Goal: Find specific page/section: Find specific page/section

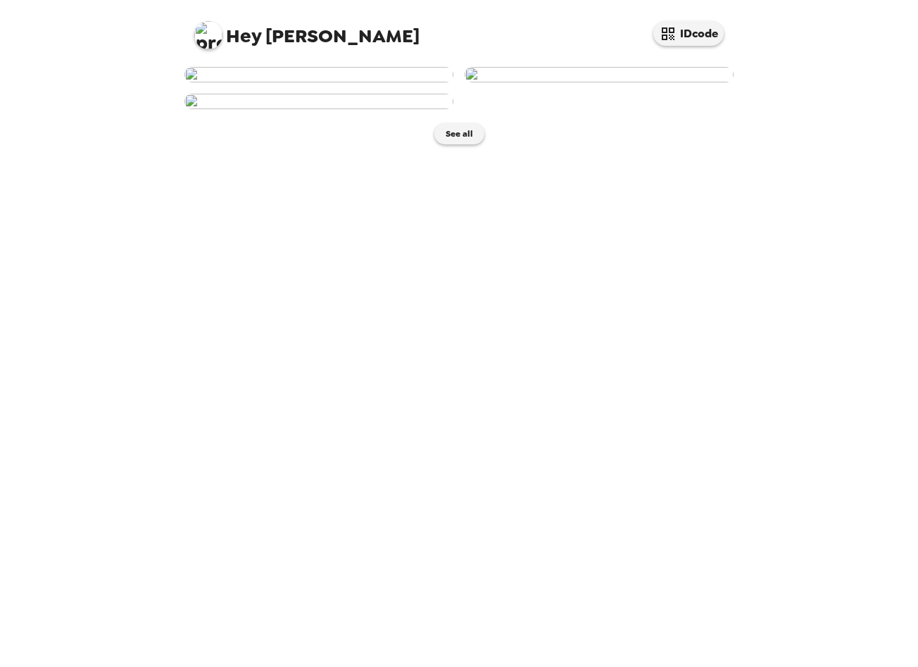
scroll to position [128, 0]
click at [461, 144] on button "See all" at bounding box center [459, 133] width 50 height 21
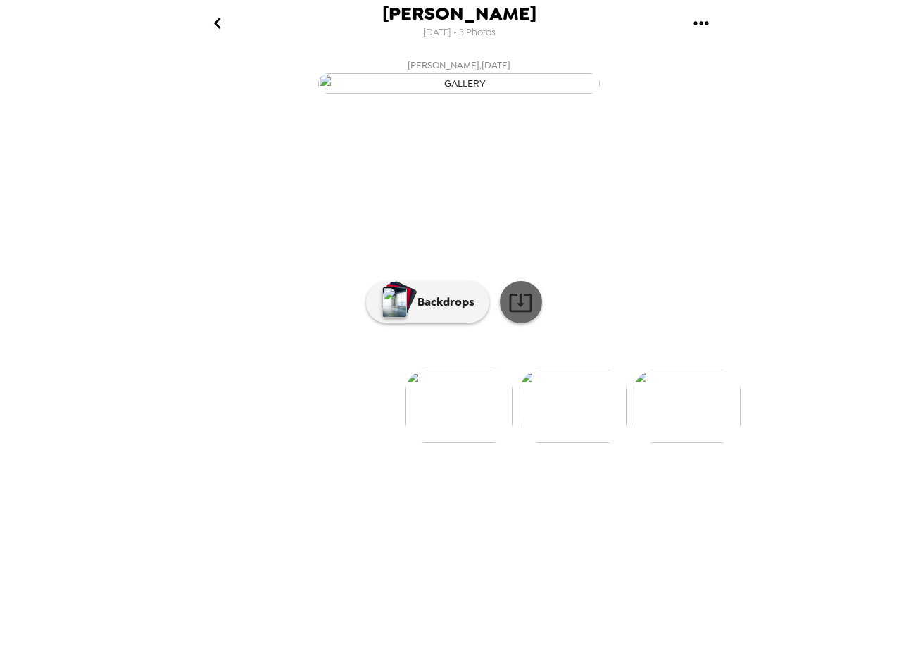
click at [525, 315] on icon at bounding box center [520, 302] width 25 height 25
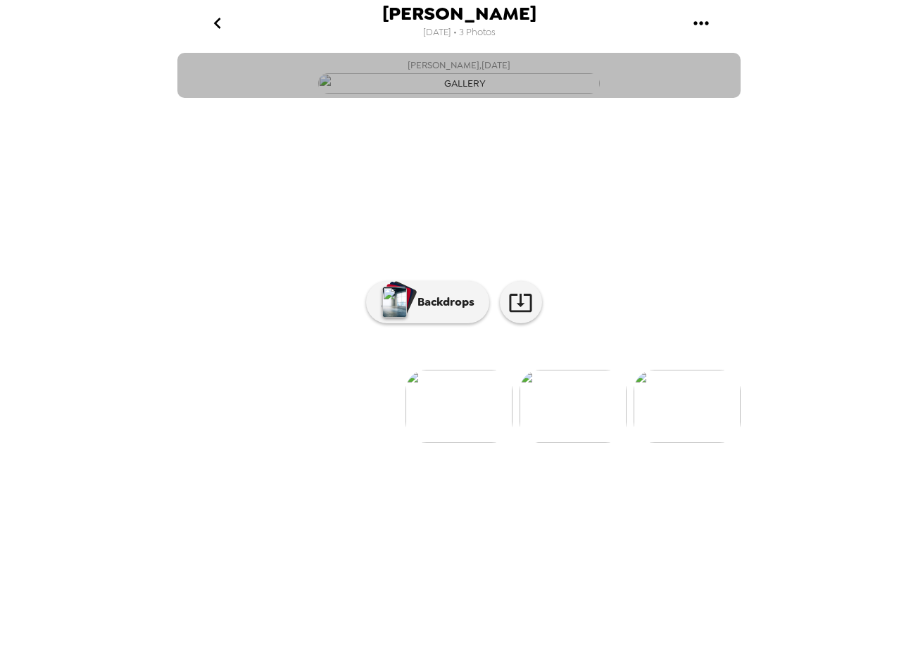
click at [256, 98] on button "Daniela Castaneda Pinzon , 08-22-2025" at bounding box center [458, 75] width 563 height 45
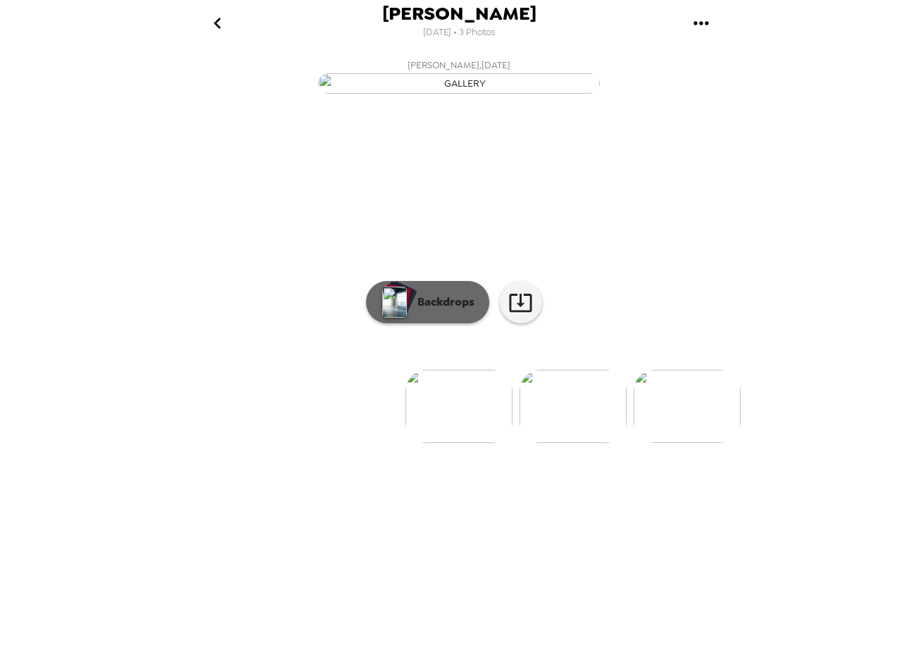
click at [436, 323] on button "Backdrops" at bounding box center [427, 302] width 123 height 42
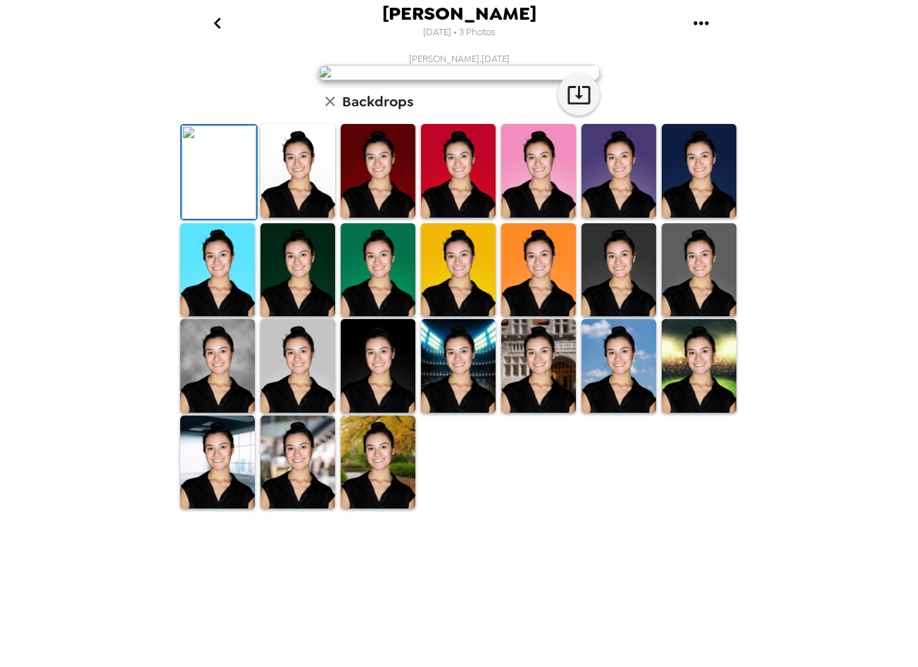
scroll to position [160, 0]
click at [305, 218] on img at bounding box center [298, 171] width 75 height 94
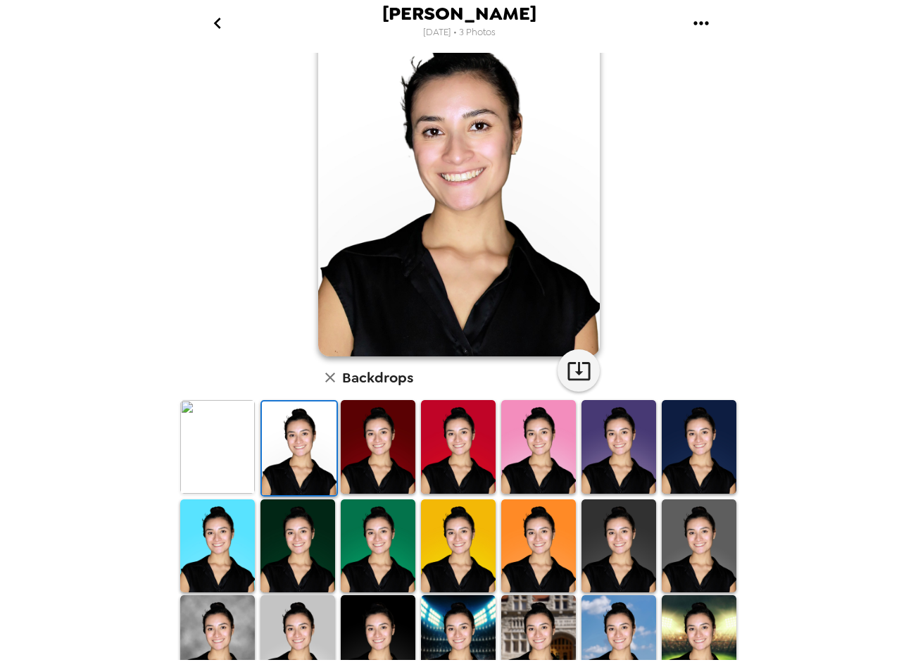
scroll to position [60, 0]
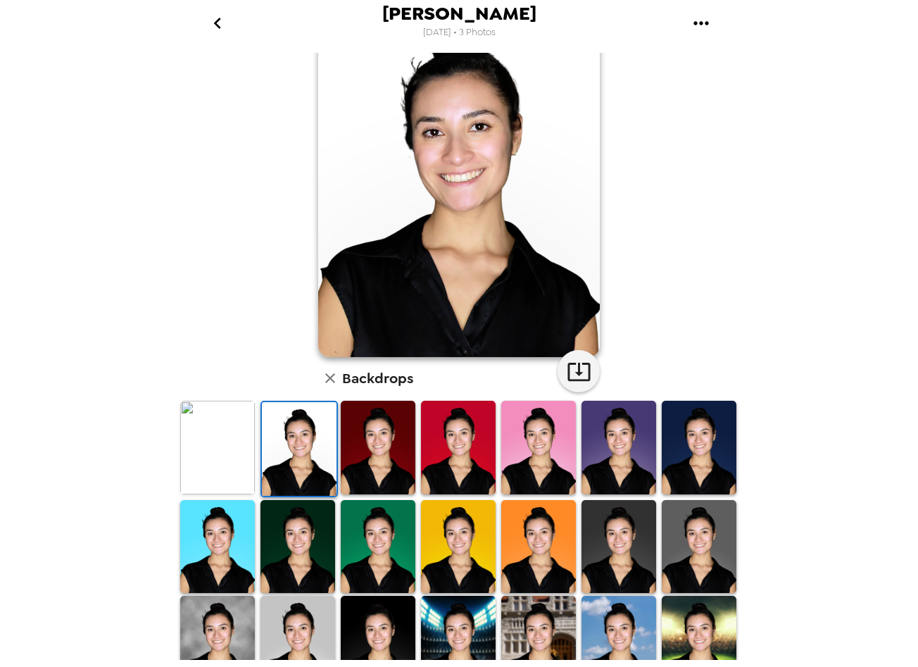
click at [452, 450] on img at bounding box center [458, 448] width 75 height 94
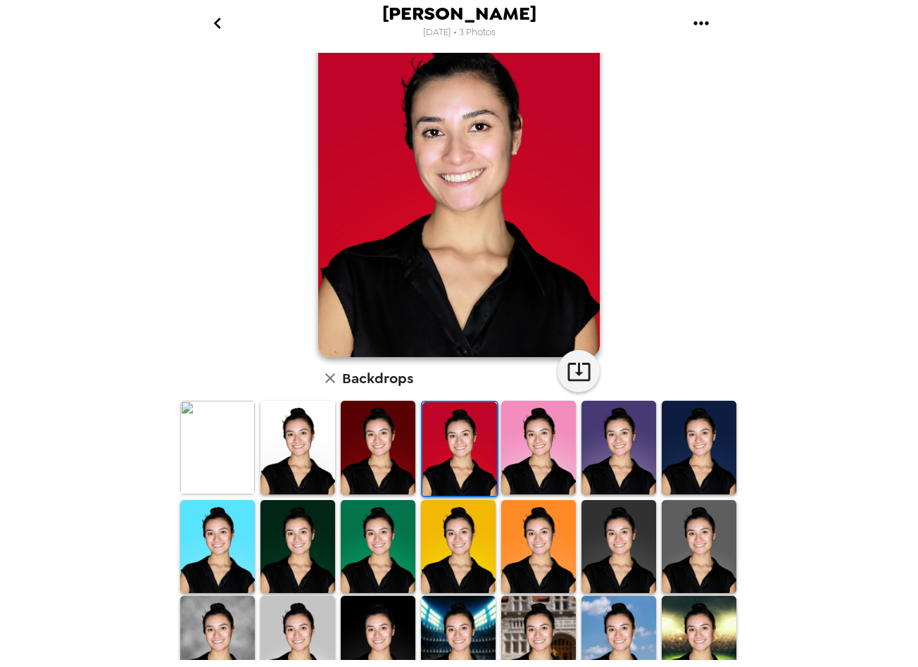
click at [536, 447] on img at bounding box center [538, 448] width 75 height 94
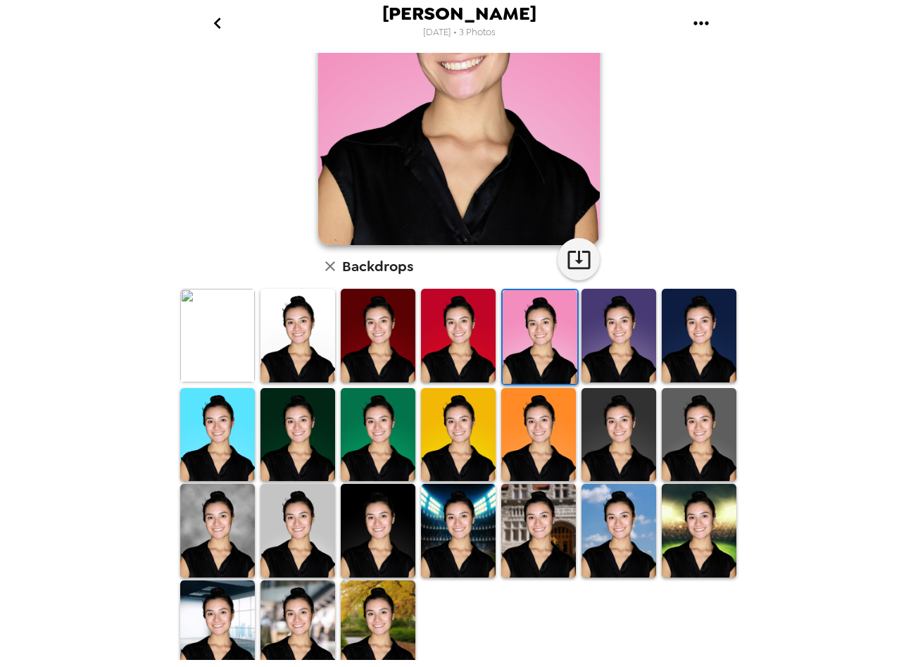
scroll to position [170, 0]
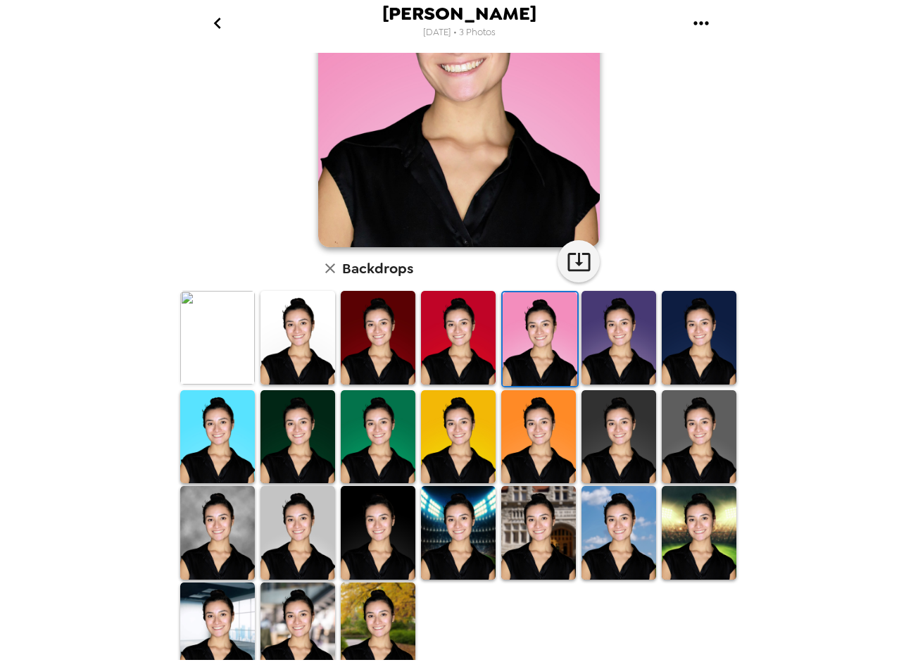
click at [382, 507] on img at bounding box center [378, 533] width 75 height 94
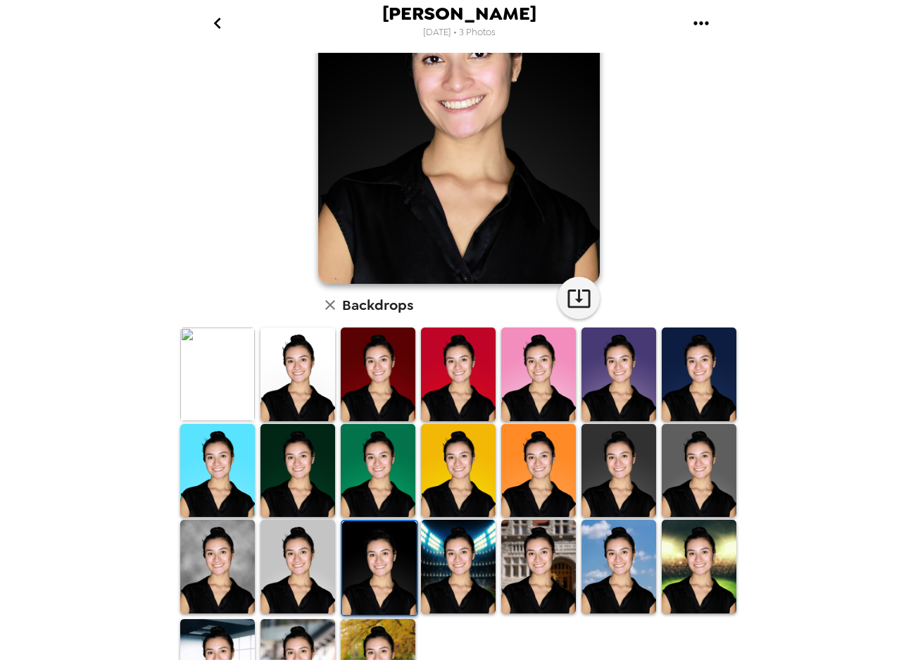
scroll to position [132, 0]
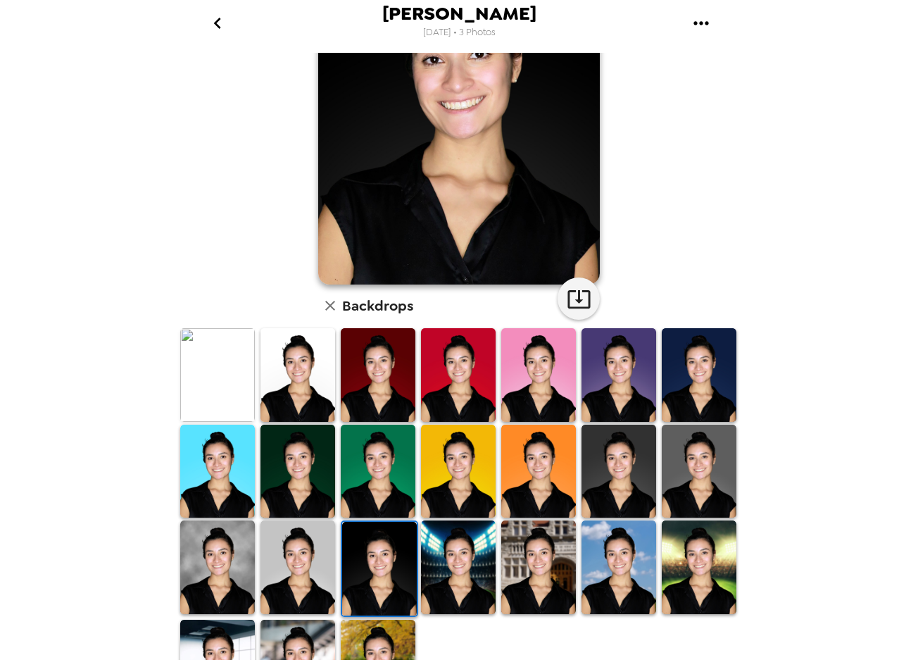
click at [242, 567] on img at bounding box center [217, 567] width 75 height 94
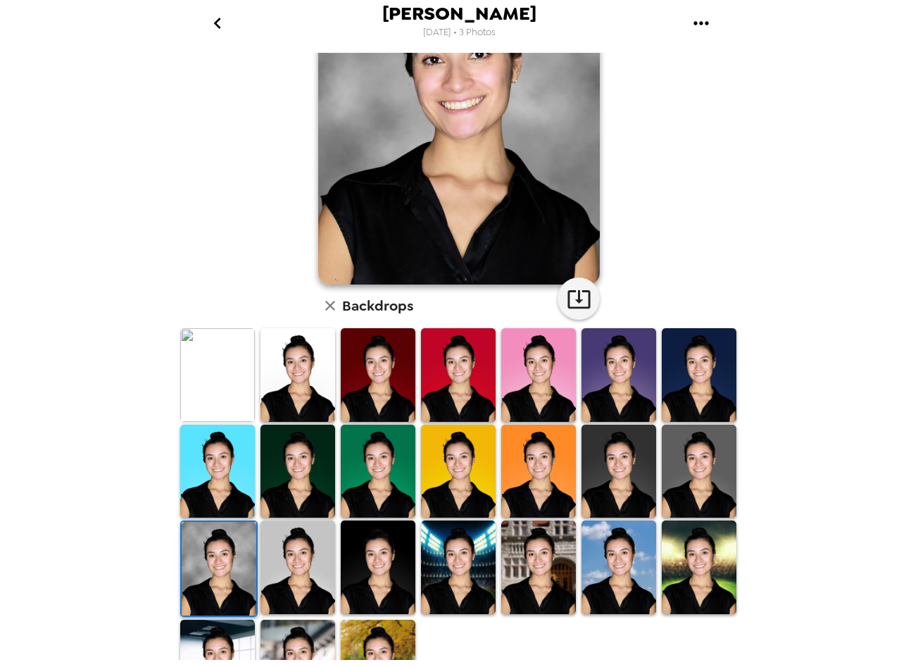
click at [280, 567] on img at bounding box center [298, 567] width 75 height 94
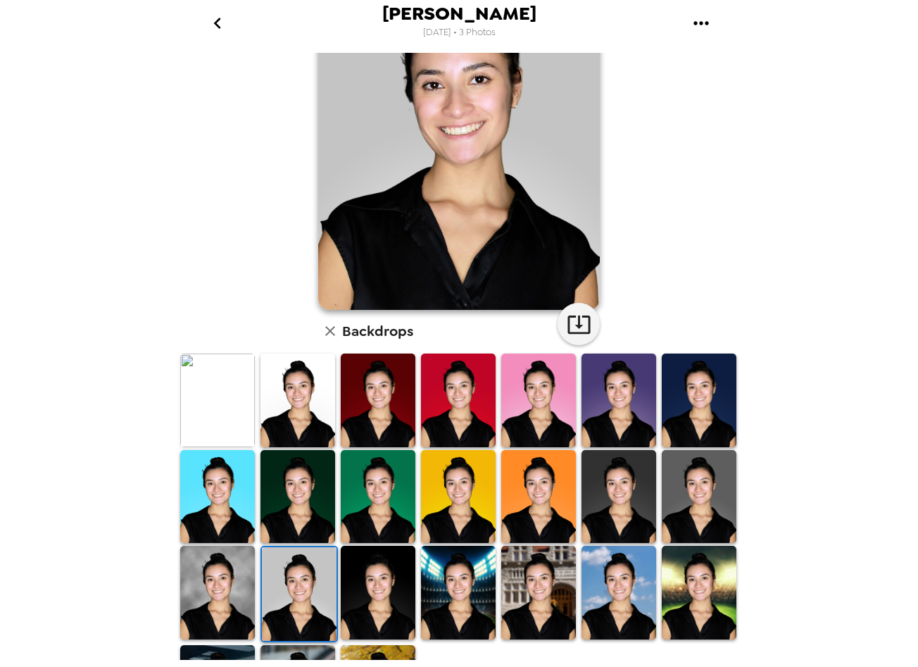
scroll to position [106, 0]
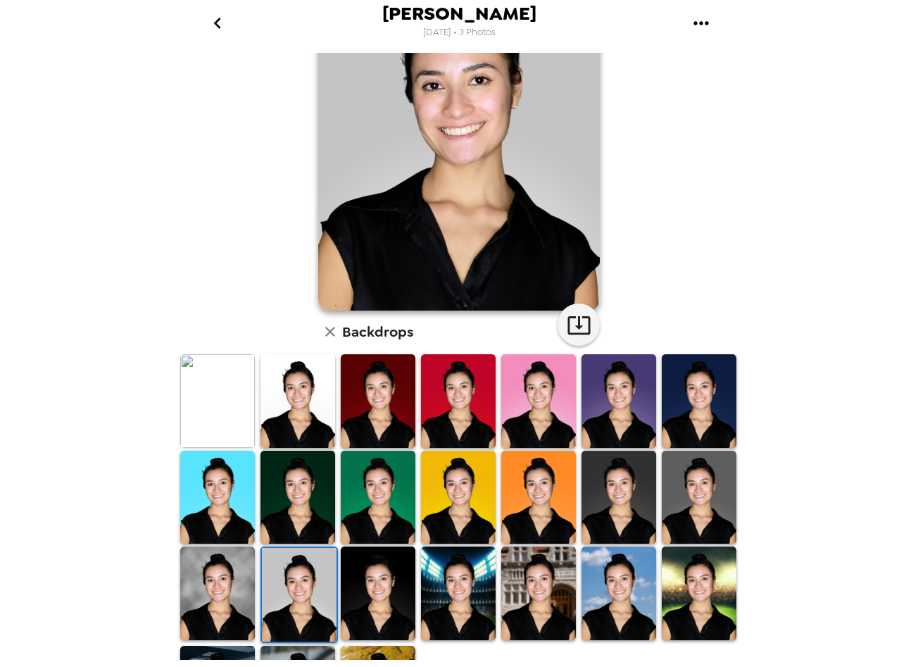
click at [303, 404] on img at bounding box center [298, 401] width 75 height 94
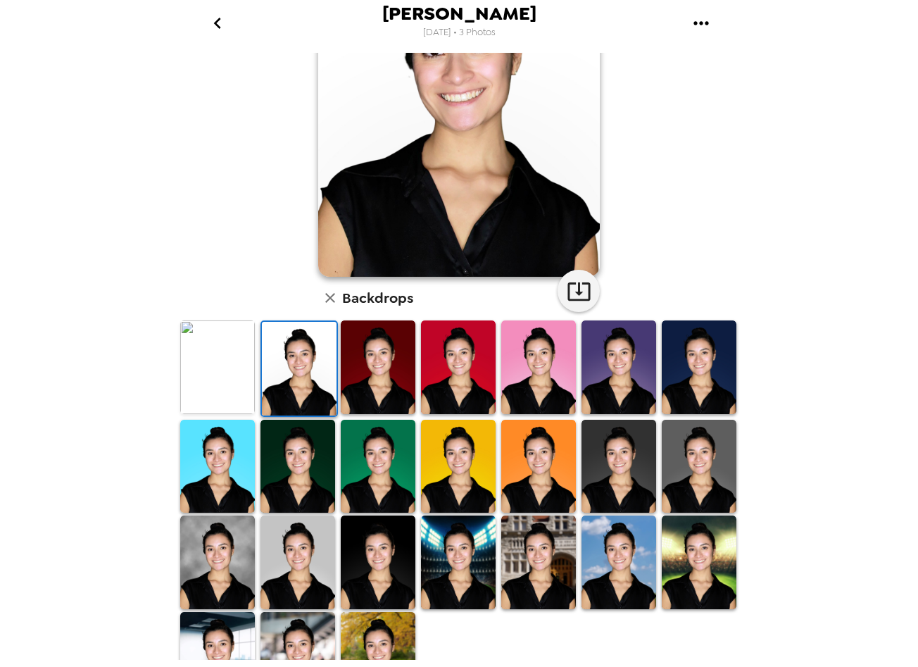
scroll to position [179, 0]
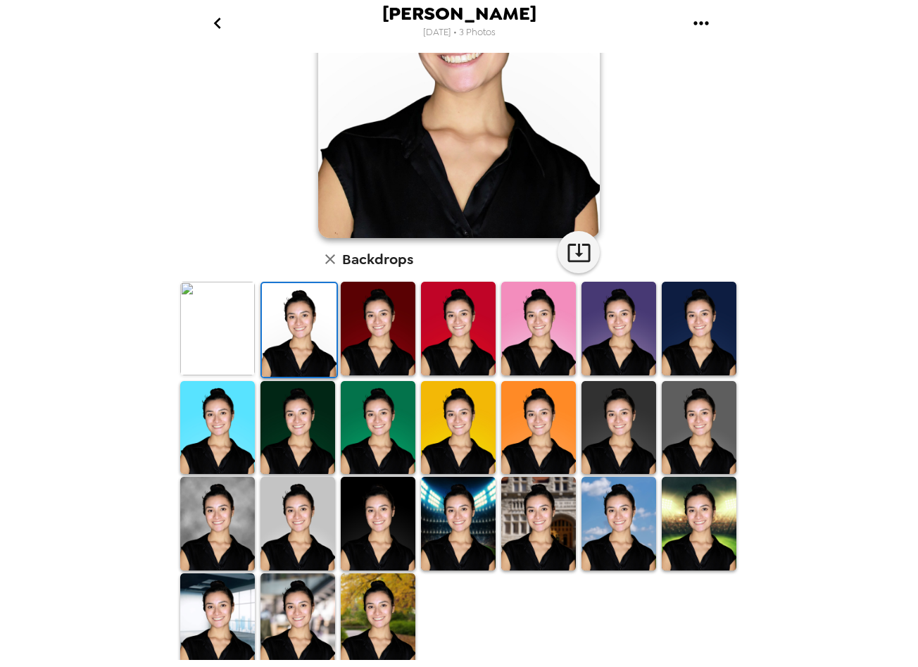
click at [385, 601] on img at bounding box center [378, 620] width 75 height 94
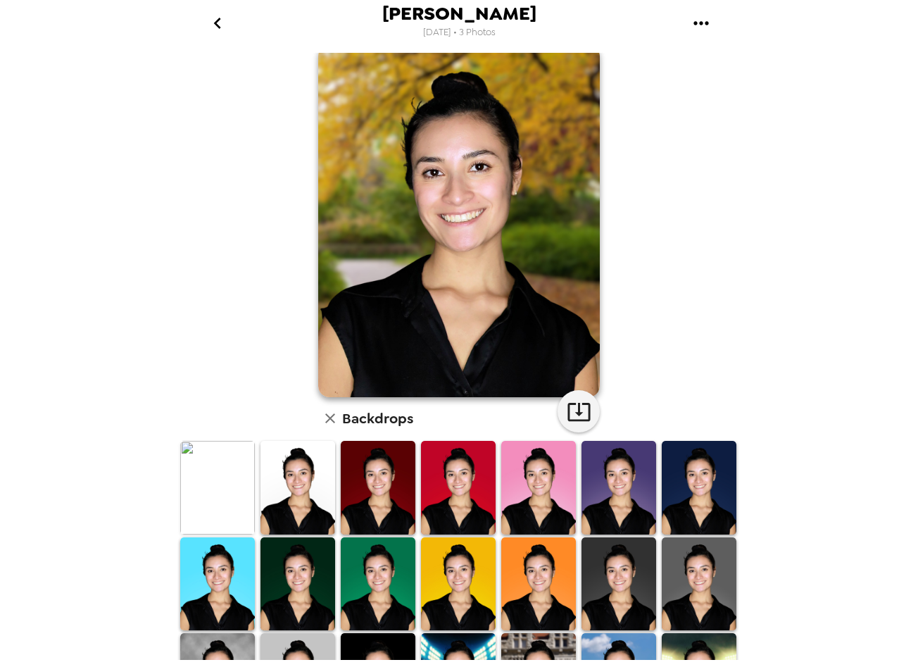
scroll to position [21, 0]
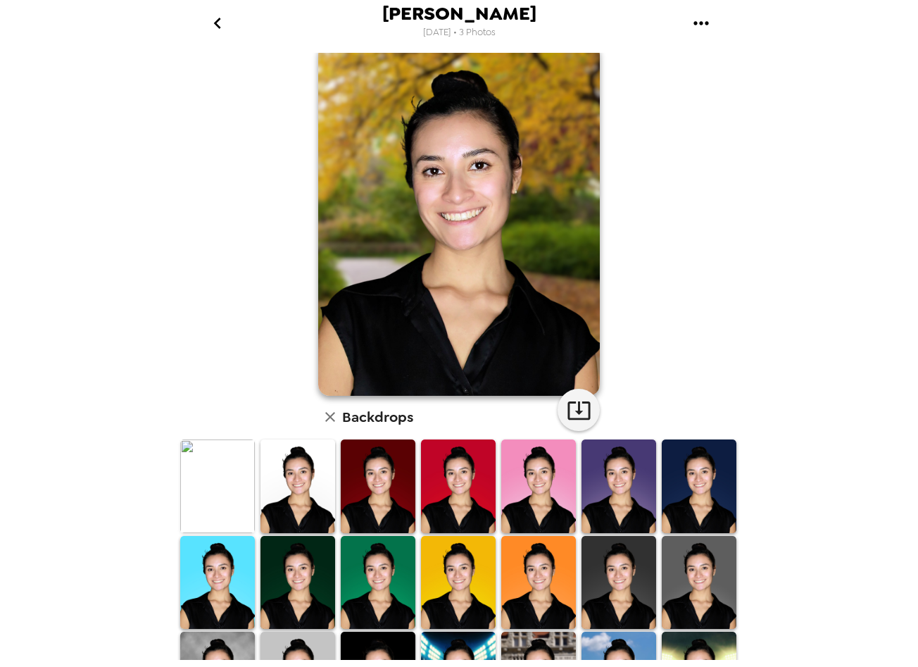
click at [280, 500] on img at bounding box center [298, 486] width 75 height 94
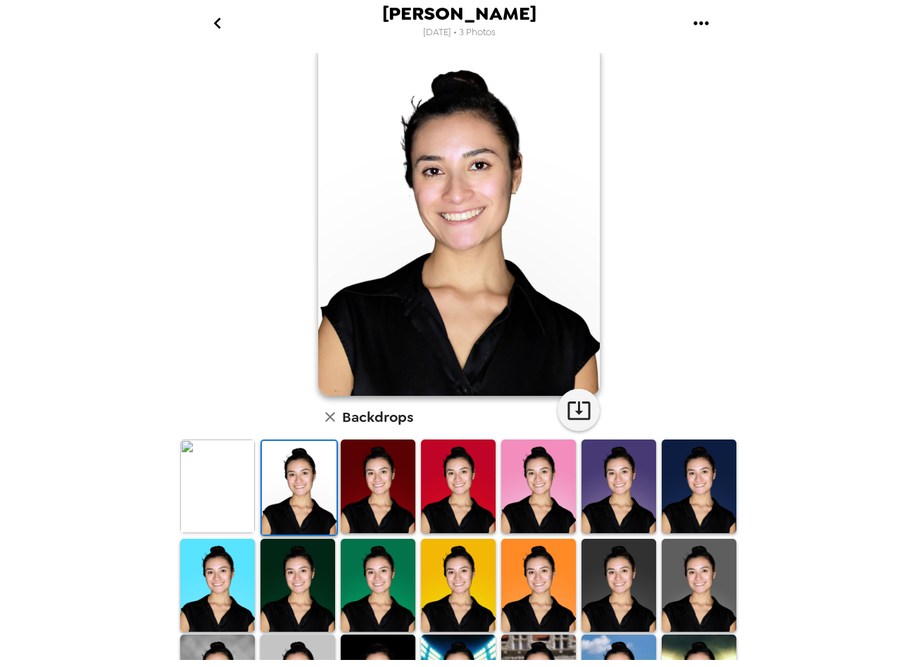
scroll to position [0, 0]
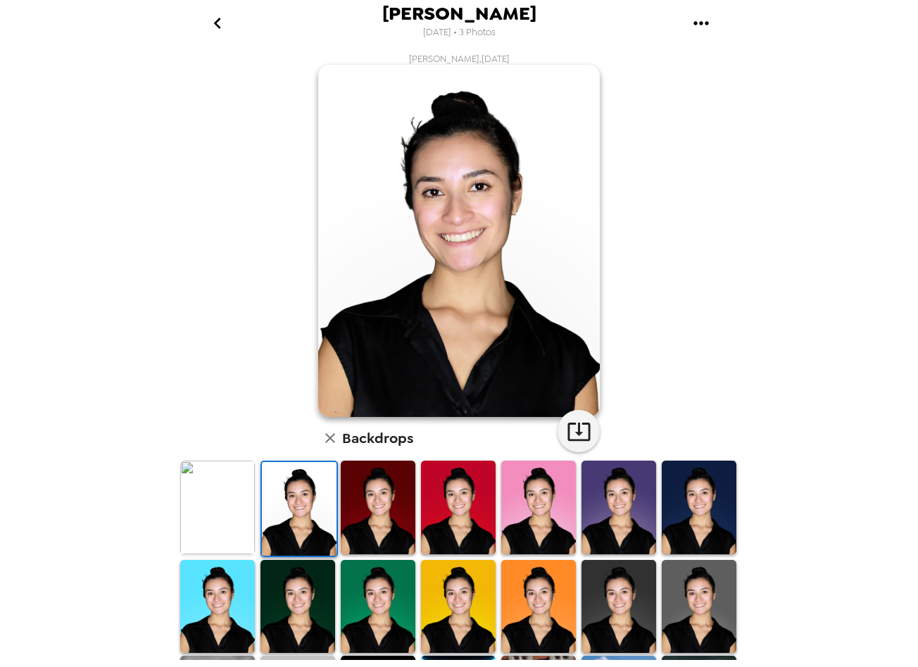
click at [594, 500] on img at bounding box center [619, 508] width 75 height 94
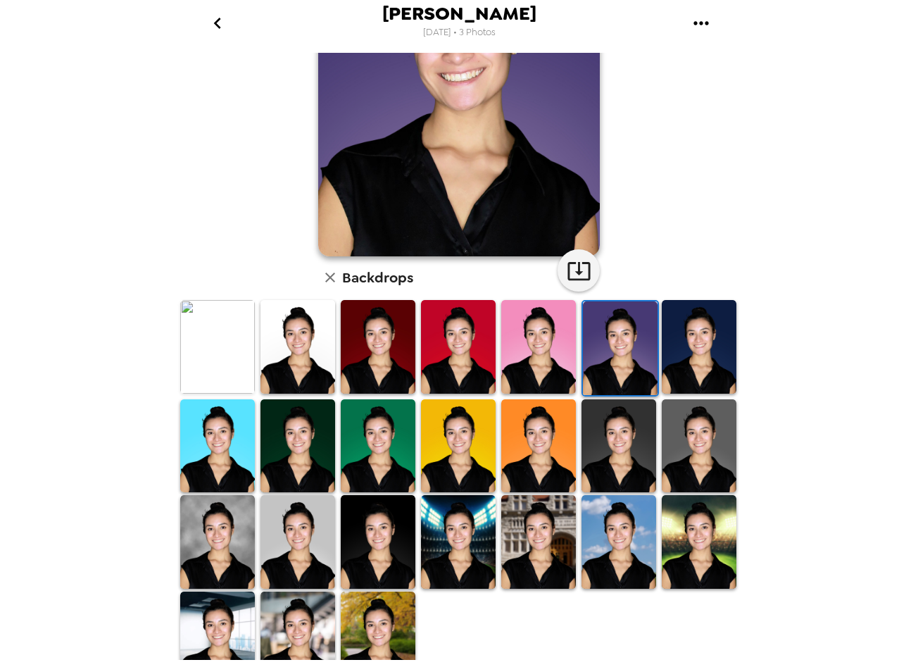
scroll to position [163, 0]
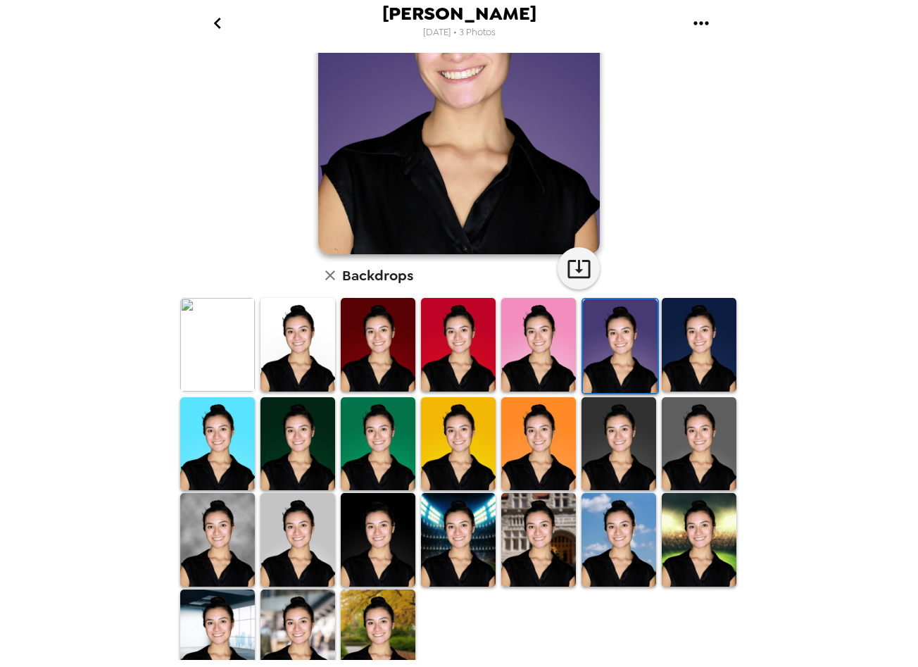
click at [686, 493] on img at bounding box center [699, 540] width 75 height 94
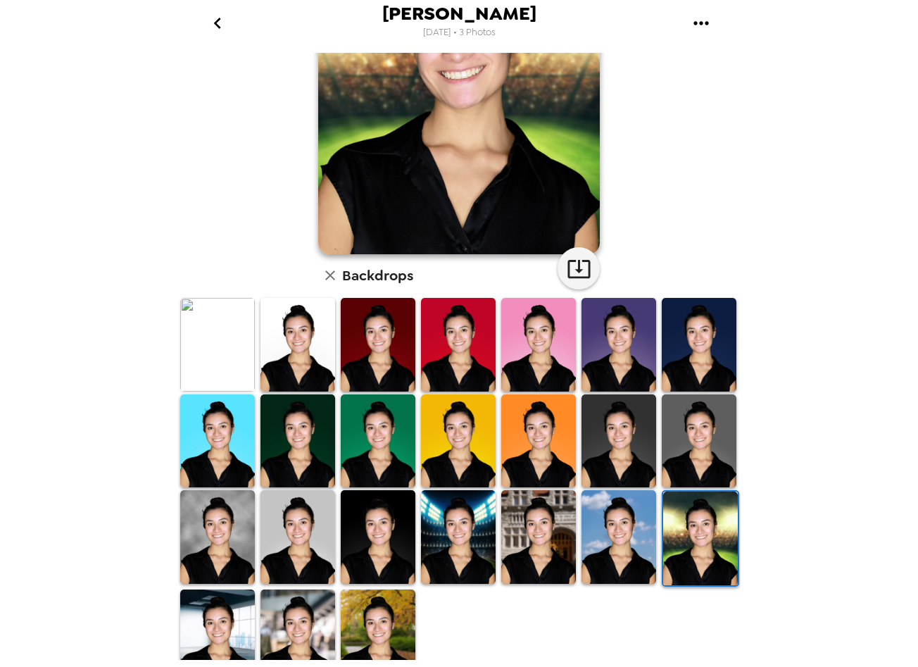
click at [694, 437] on img at bounding box center [699, 441] width 75 height 94
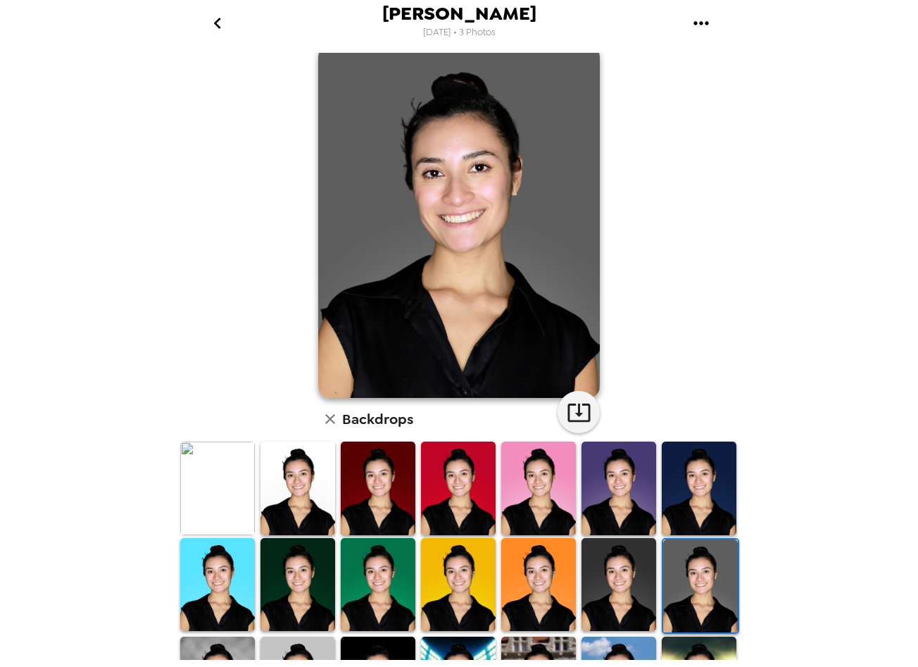
scroll to position [0, 0]
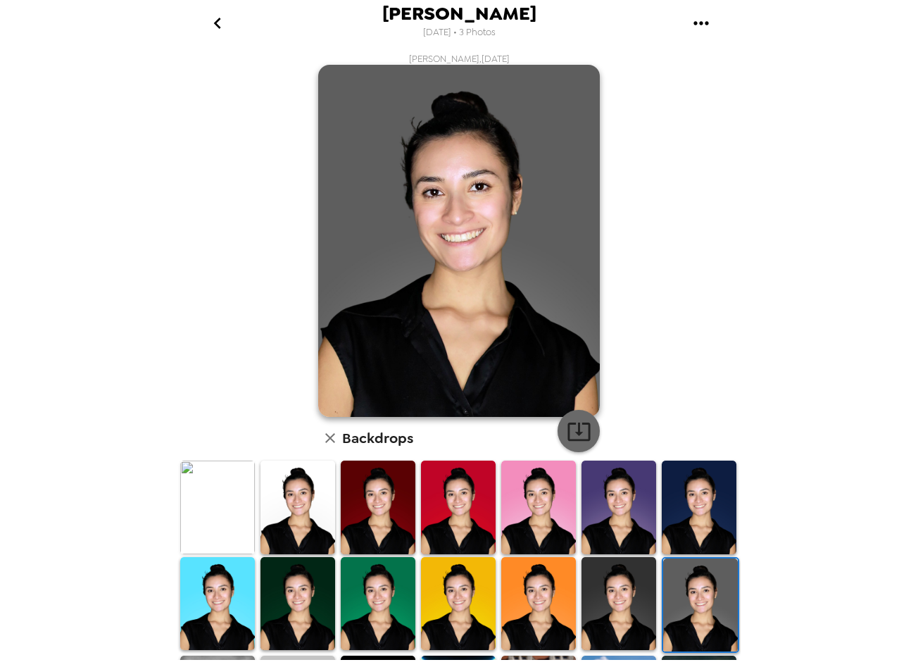
click at [579, 430] on icon "button" at bounding box center [579, 431] width 25 height 25
click at [463, 180] on img at bounding box center [459, 241] width 282 height 352
click at [214, 11] on button "go back" at bounding box center [217, 23] width 46 height 46
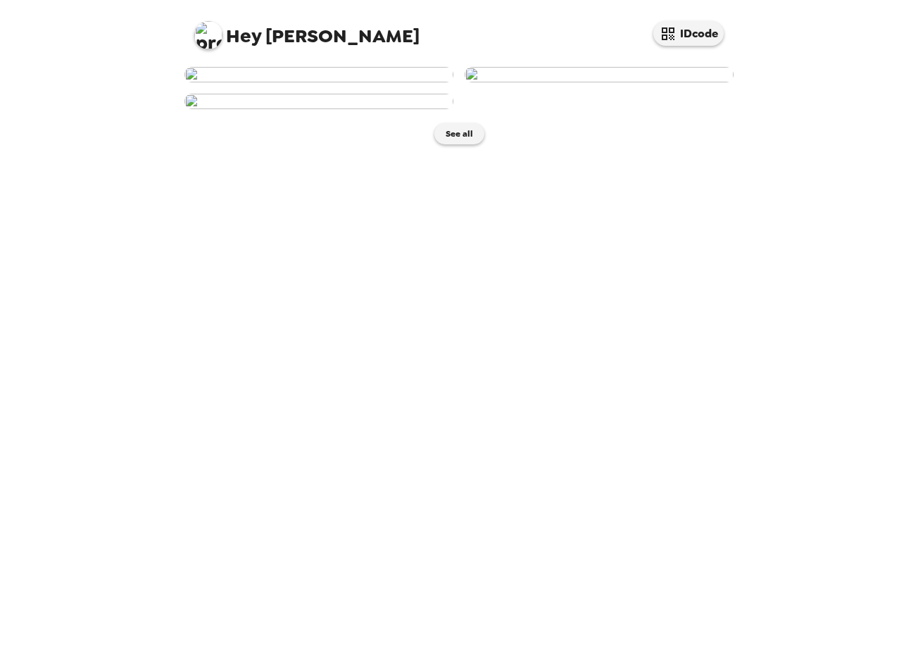
click at [533, 82] on img at bounding box center [599, 74] width 269 height 15
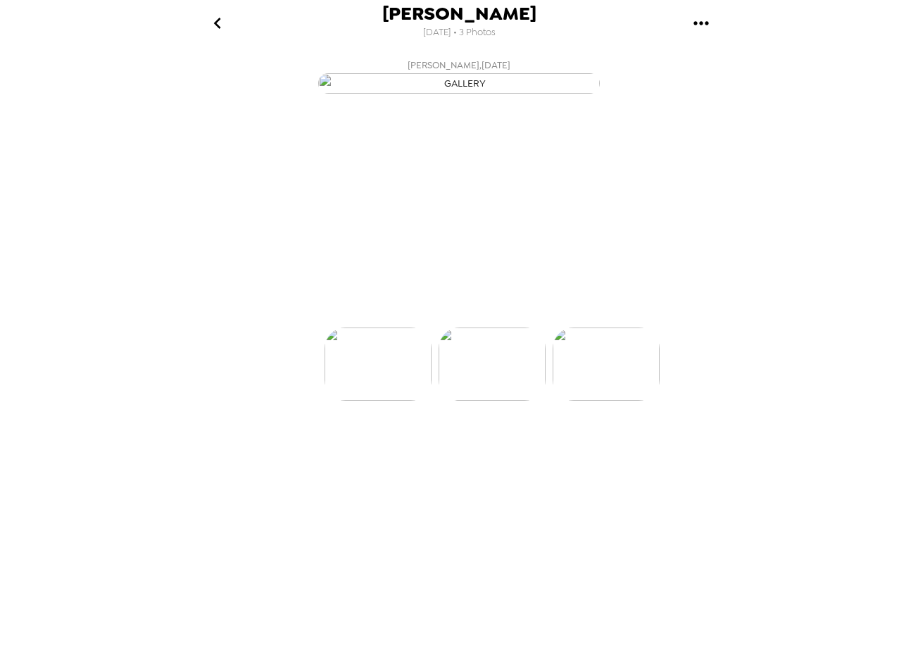
scroll to position [0, 113]
click at [440, 443] on div at bounding box center [458, 383] width 563 height 120
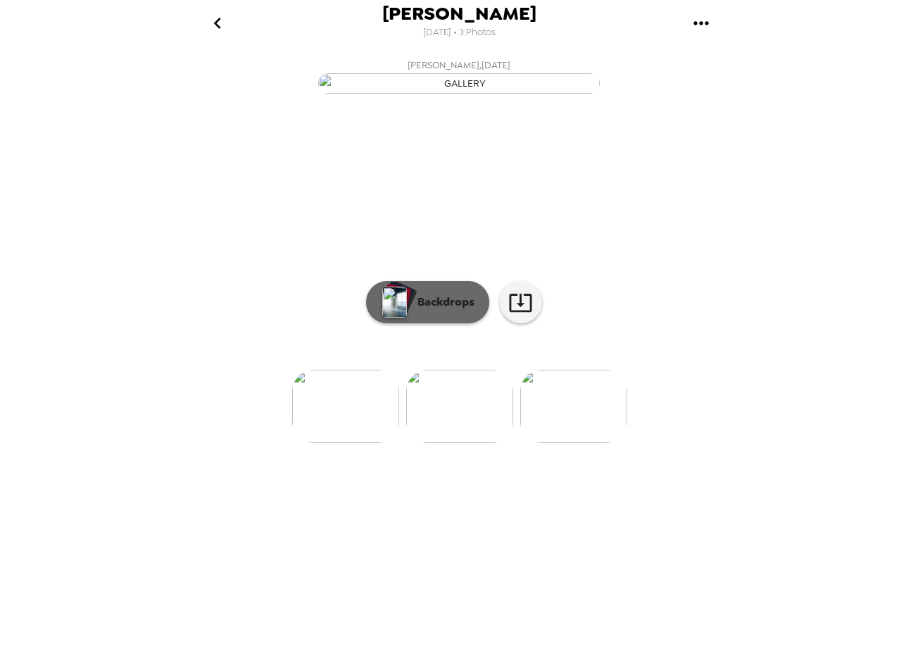
click at [453, 323] on button "Backdrops" at bounding box center [427, 302] width 123 height 42
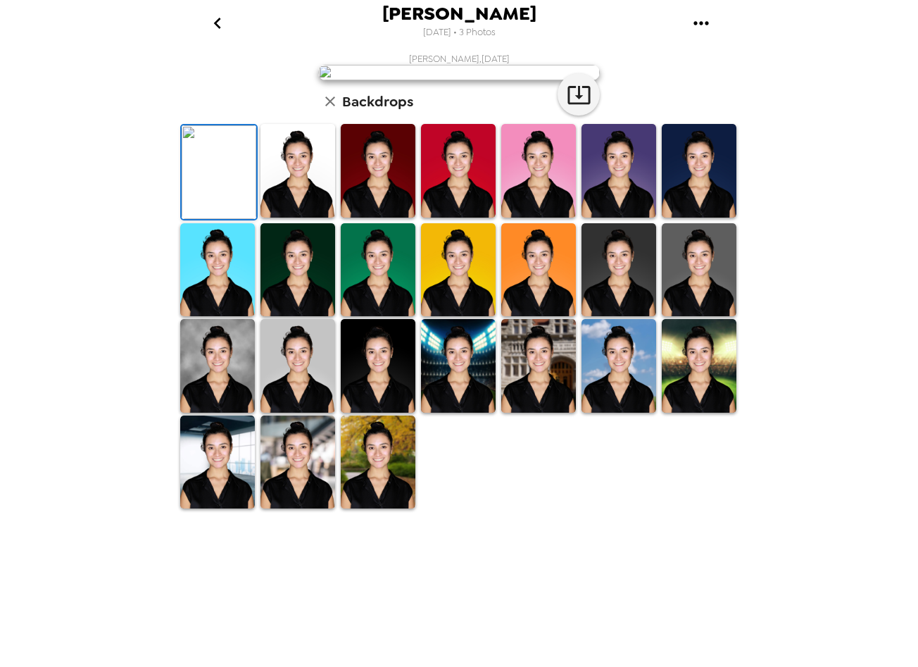
click at [298, 218] on img at bounding box center [298, 171] width 75 height 94
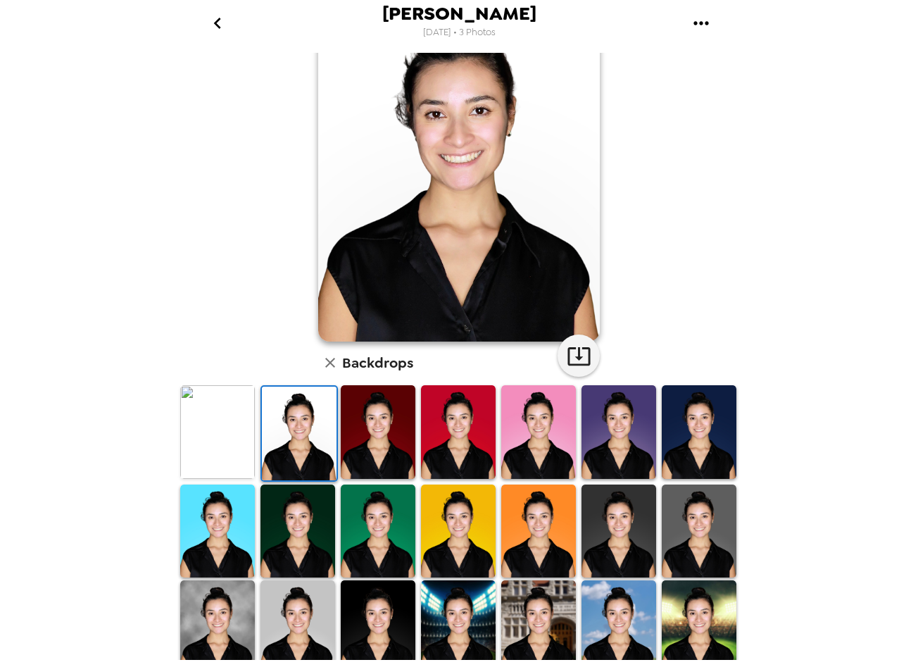
scroll to position [76, 0]
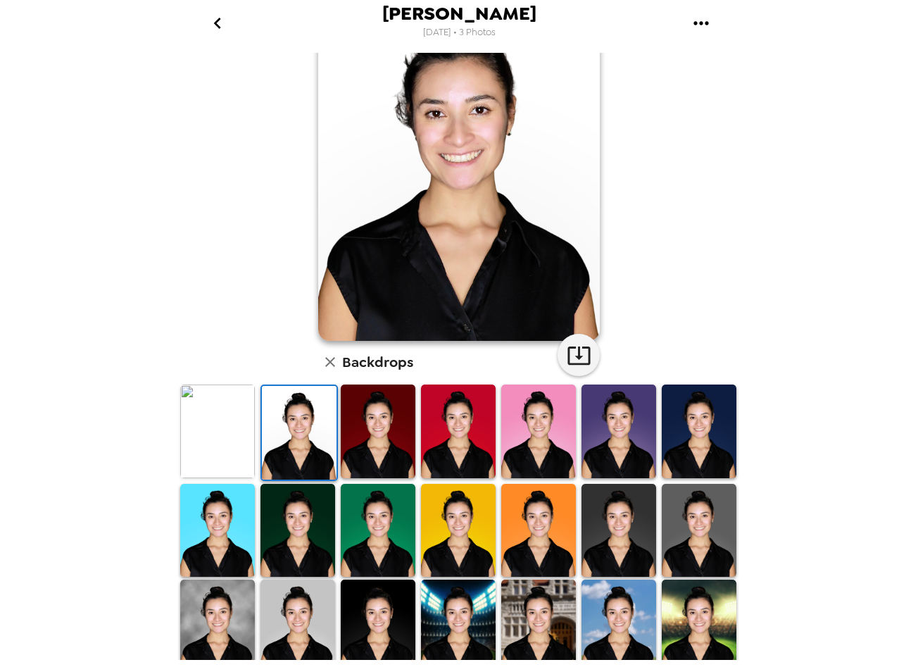
click at [666, 546] on img at bounding box center [699, 531] width 75 height 94
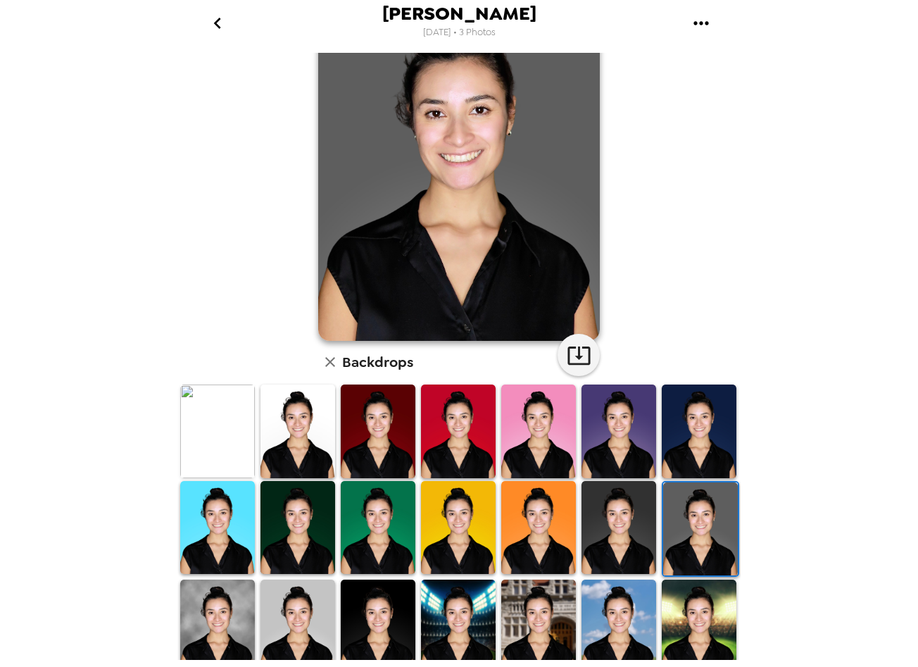
click at [316, 615] on img at bounding box center [298, 627] width 75 height 94
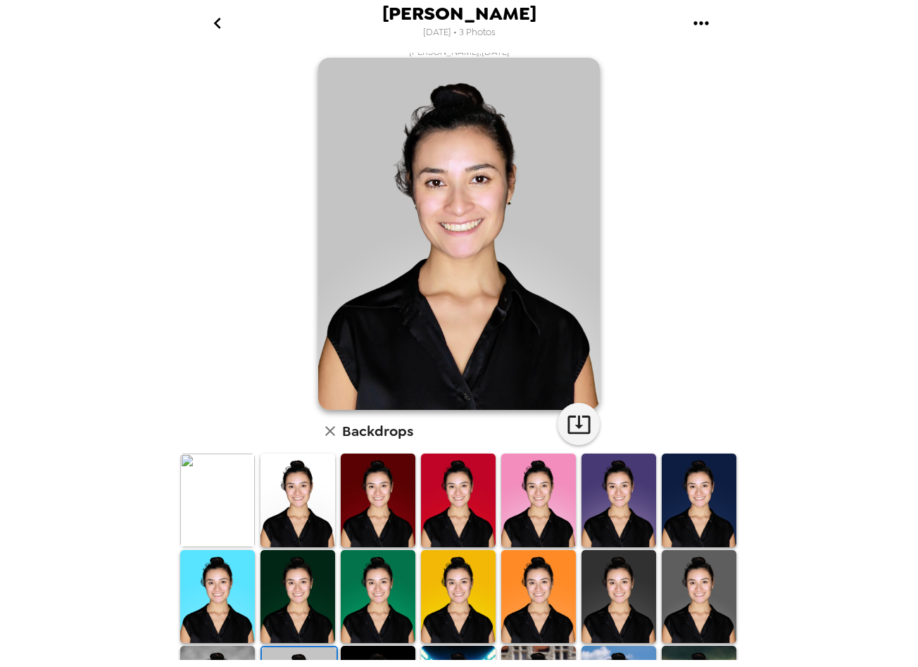
scroll to position [0, 0]
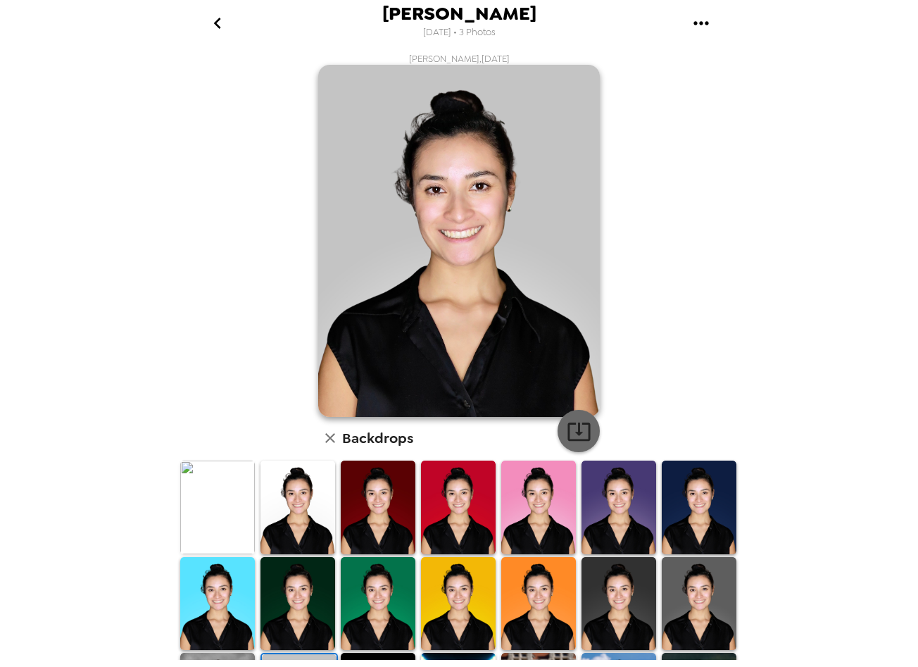
click at [580, 420] on icon "button" at bounding box center [579, 431] width 25 height 25
click at [325, 202] on img at bounding box center [459, 241] width 282 height 352
click at [334, 433] on button "button" at bounding box center [330, 438] width 24 height 24
click at [215, 15] on icon "go back" at bounding box center [217, 23] width 23 height 23
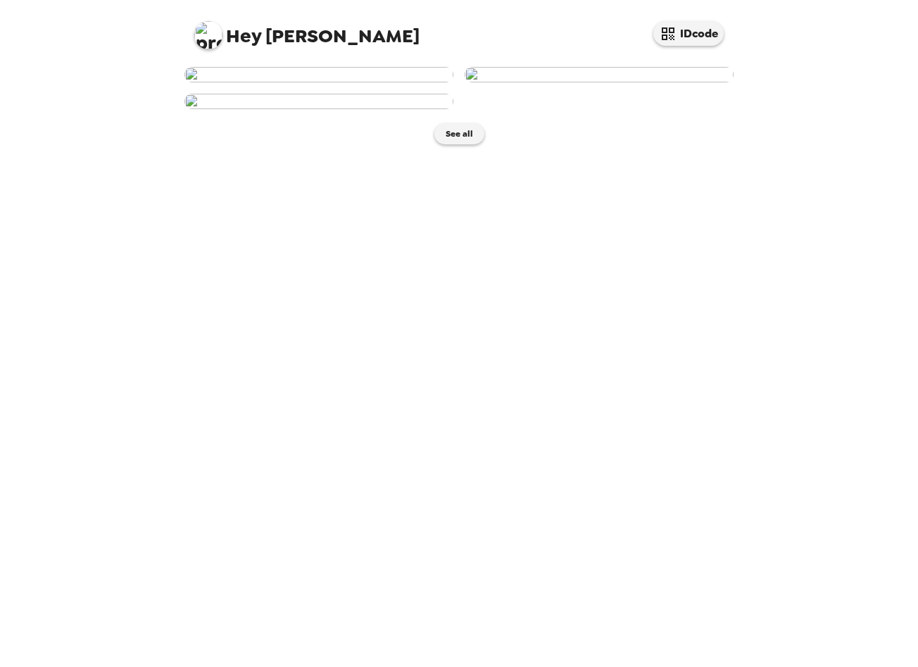
click at [520, 82] on img at bounding box center [599, 74] width 269 height 15
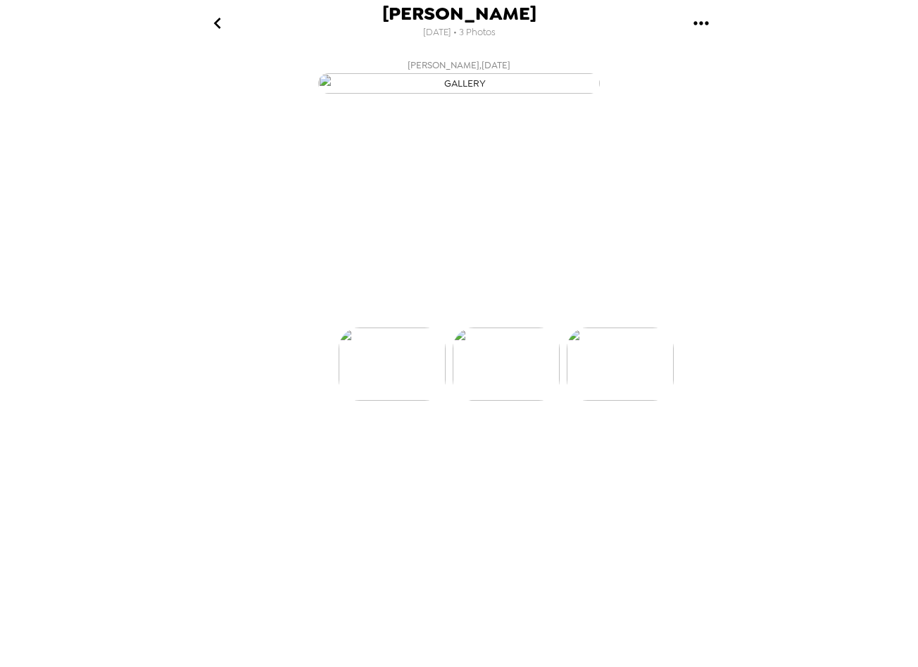
scroll to position [0, 113]
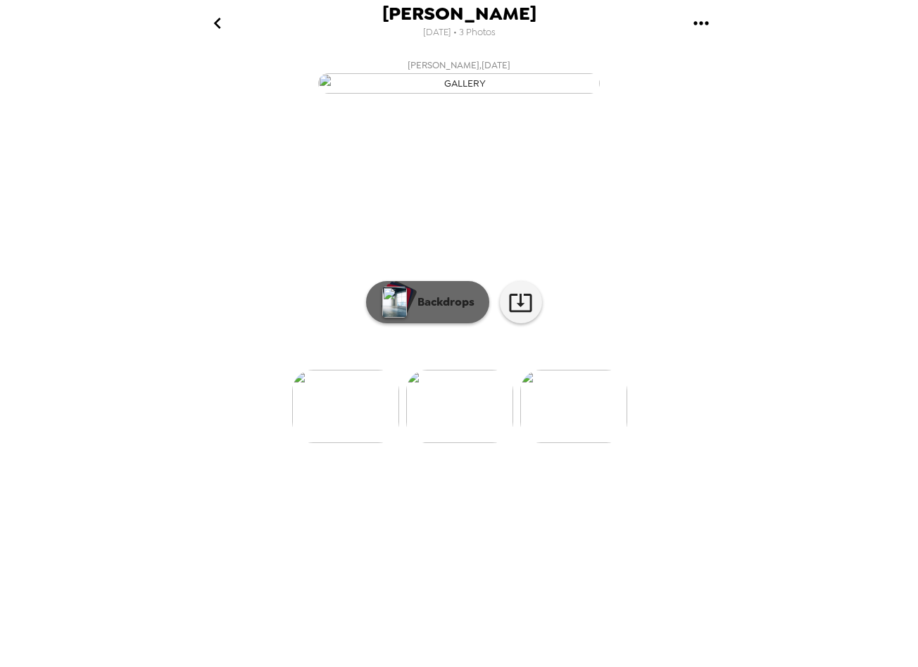
click at [443, 323] on button "Backdrops" at bounding box center [427, 302] width 123 height 42
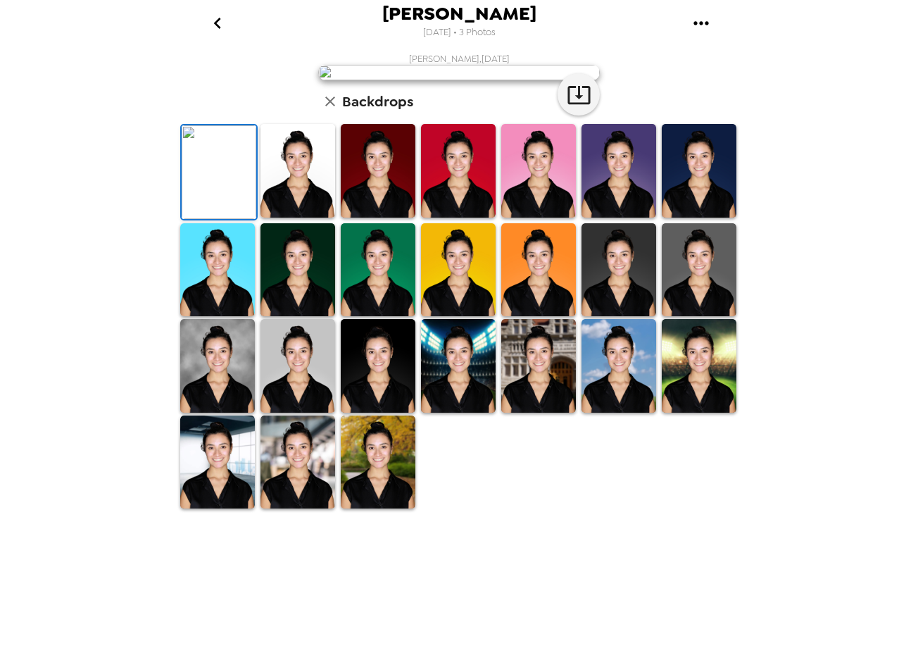
scroll to position [62, 0]
click at [374, 218] on img at bounding box center [378, 171] width 75 height 94
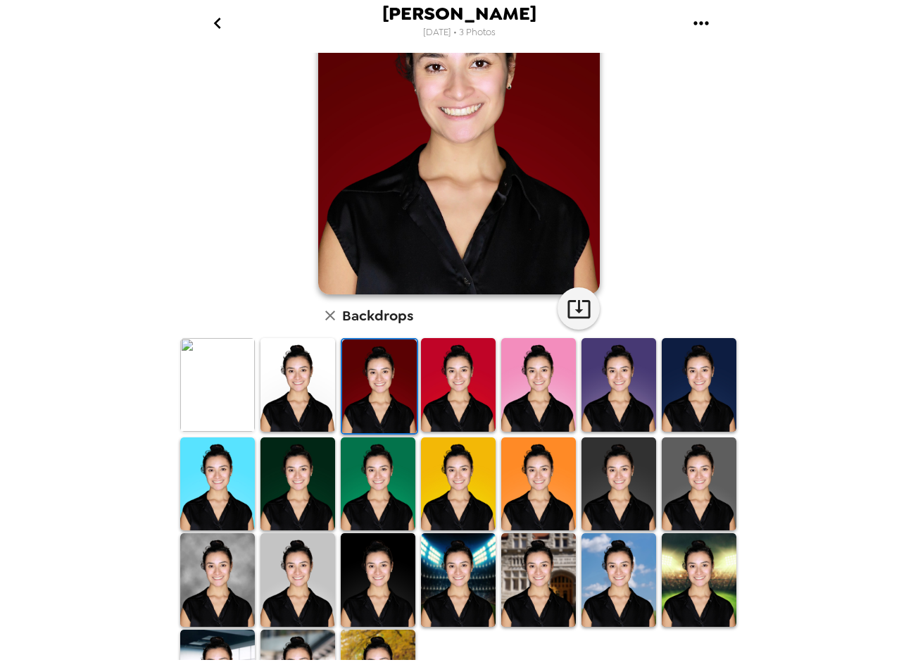
scroll to position [123, 0]
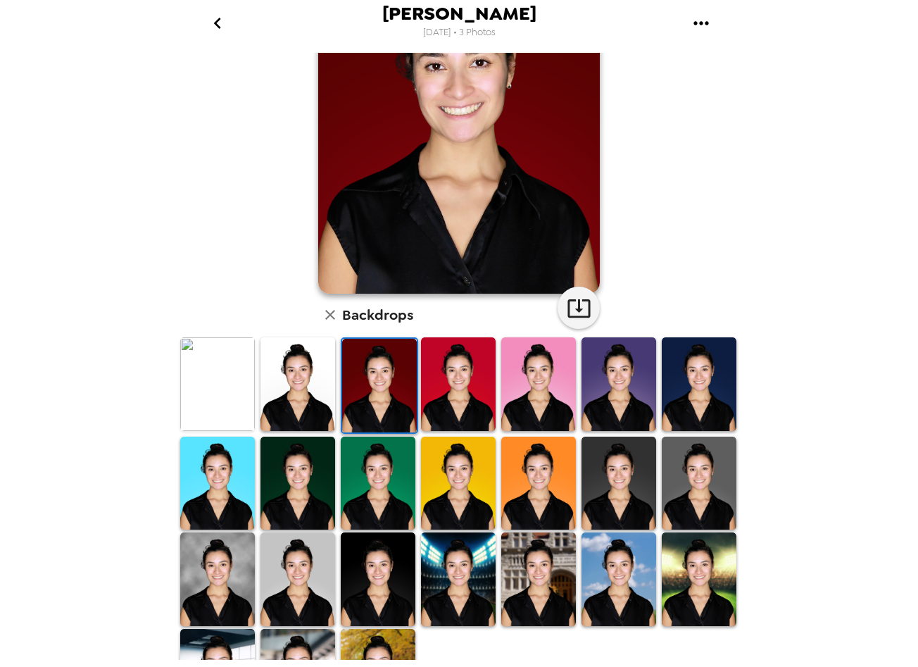
click at [553, 570] on img at bounding box center [538, 579] width 75 height 94
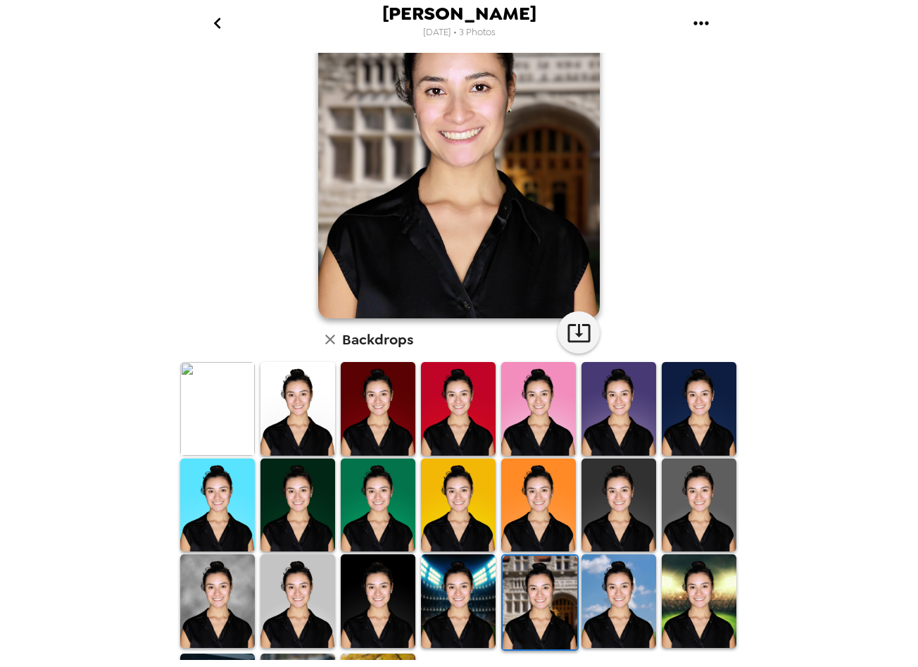
scroll to position [110, 0]
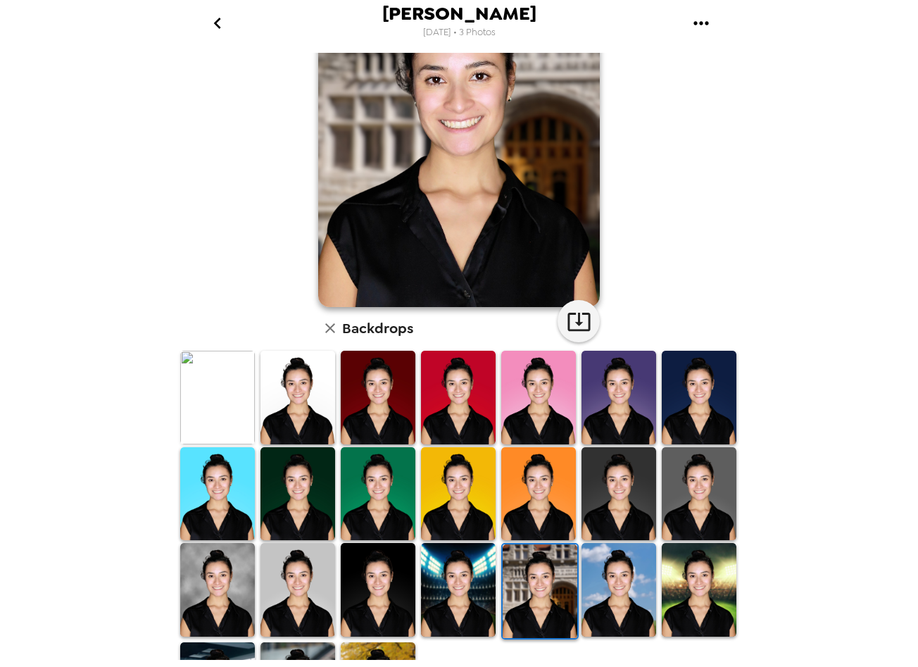
click at [600, 579] on img at bounding box center [619, 590] width 75 height 94
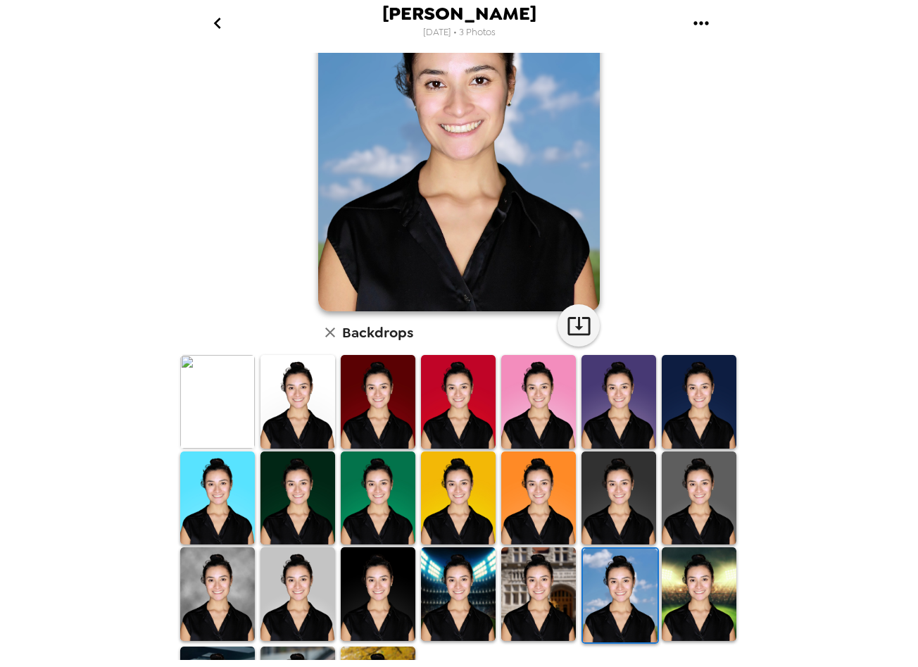
scroll to position [131, 0]
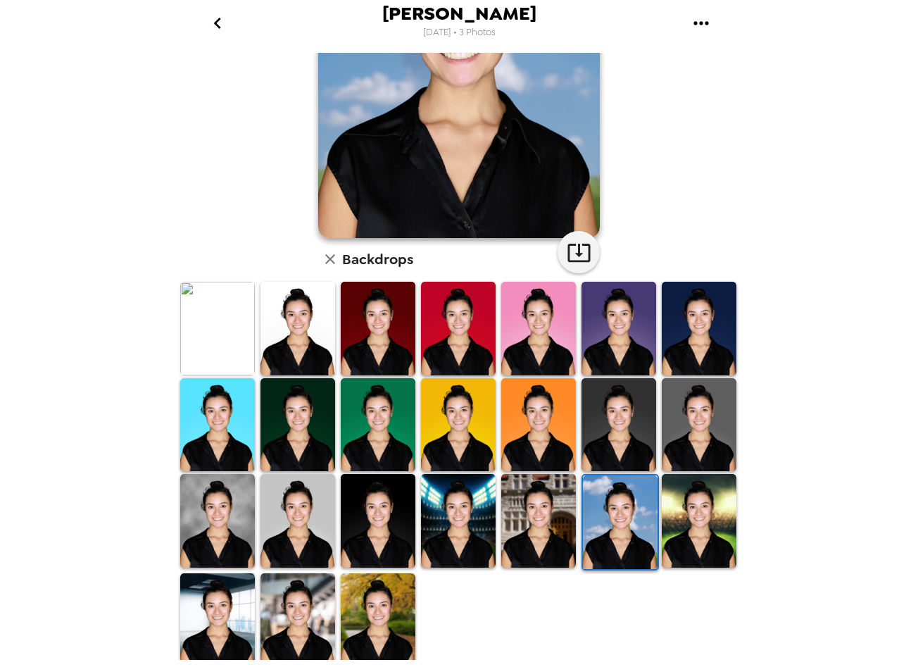
click at [299, 584] on img at bounding box center [298, 620] width 75 height 94
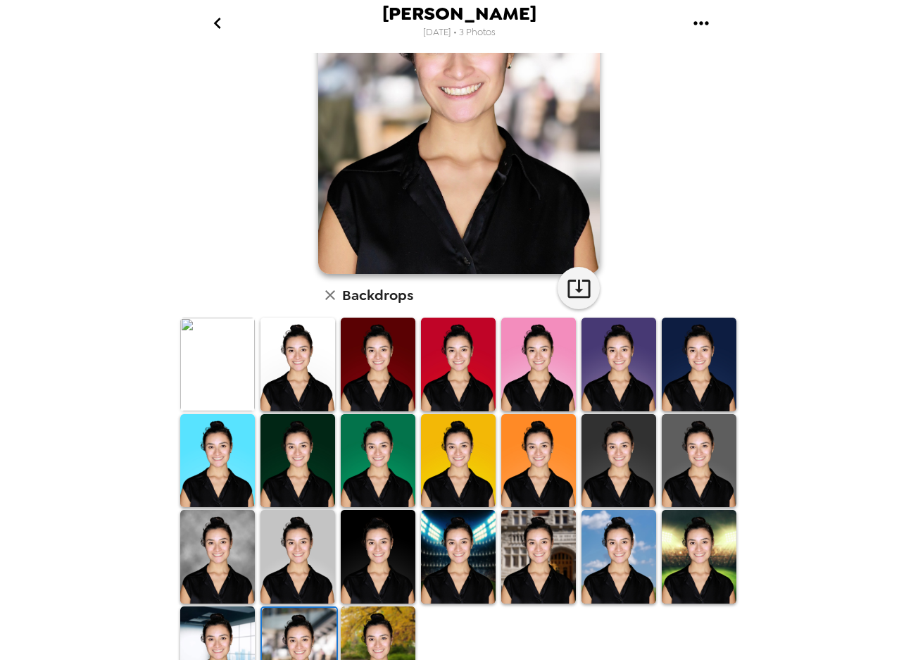
scroll to position [142, 0]
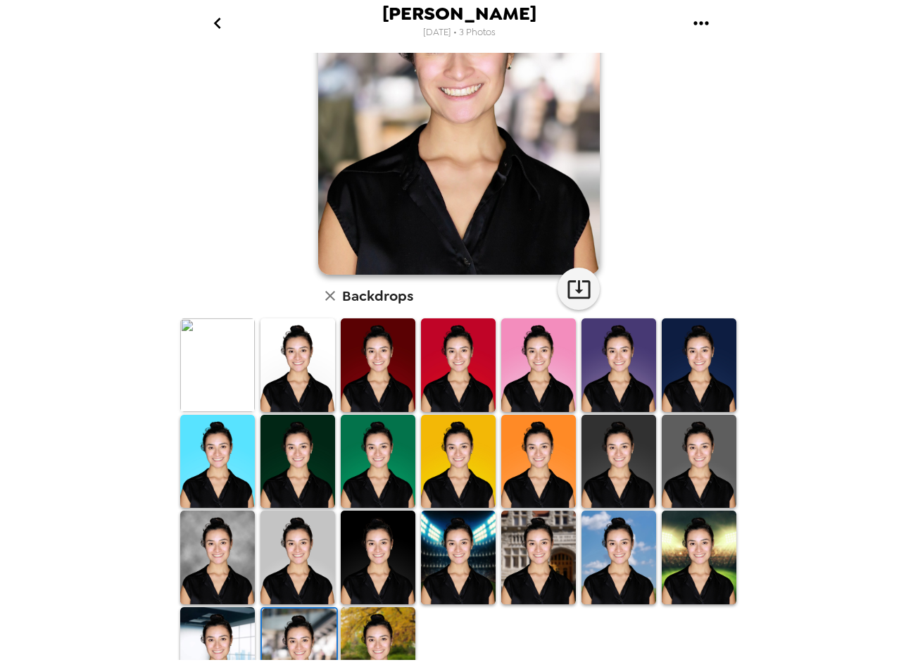
click at [369, 634] on img at bounding box center [378, 654] width 75 height 94
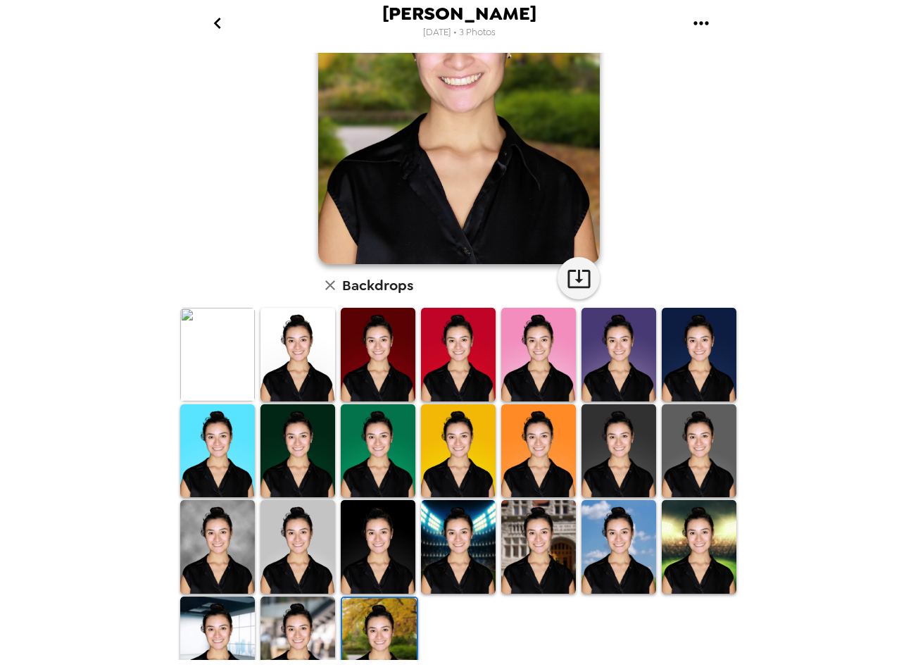
scroll to position [173, 0]
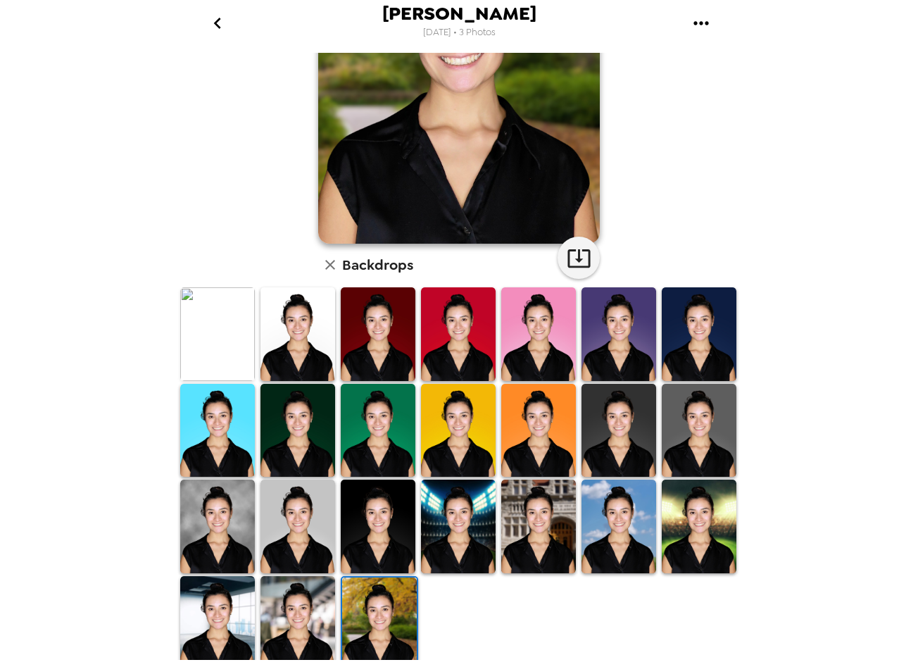
click at [223, 623] on img at bounding box center [217, 623] width 75 height 94
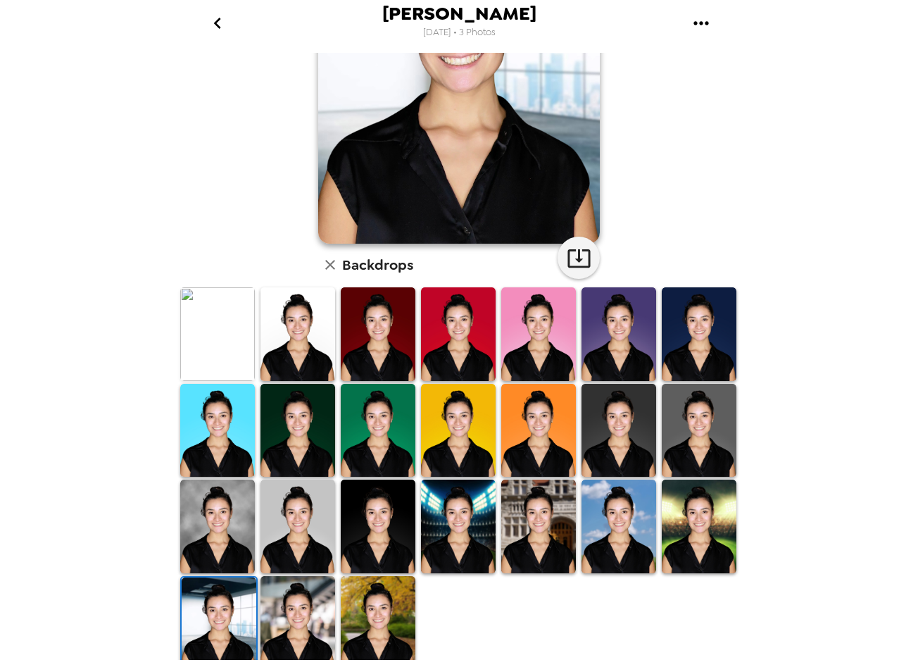
scroll to position [0, 0]
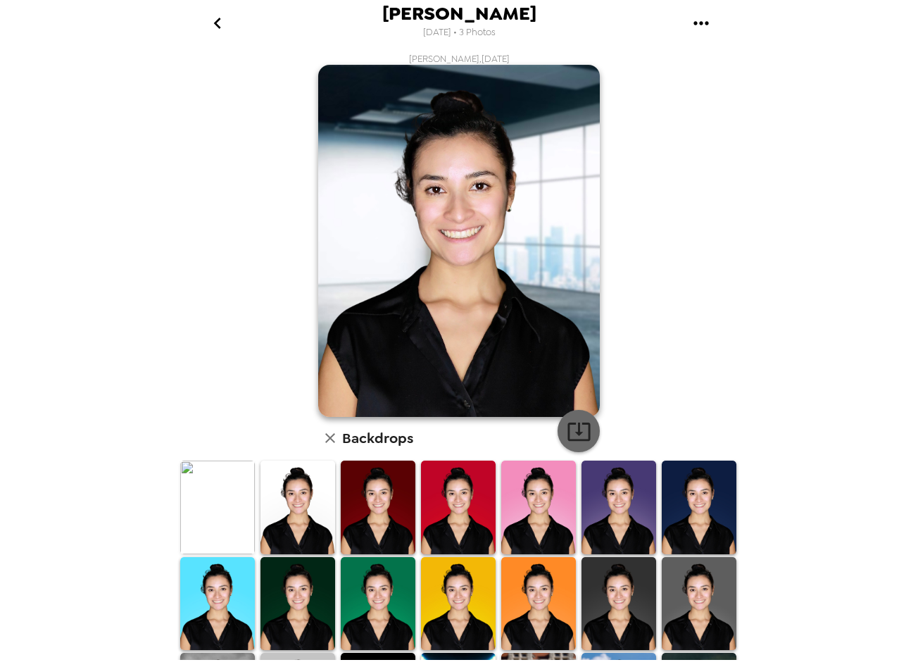
click at [578, 433] on icon "button" at bounding box center [579, 431] width 25 height 25
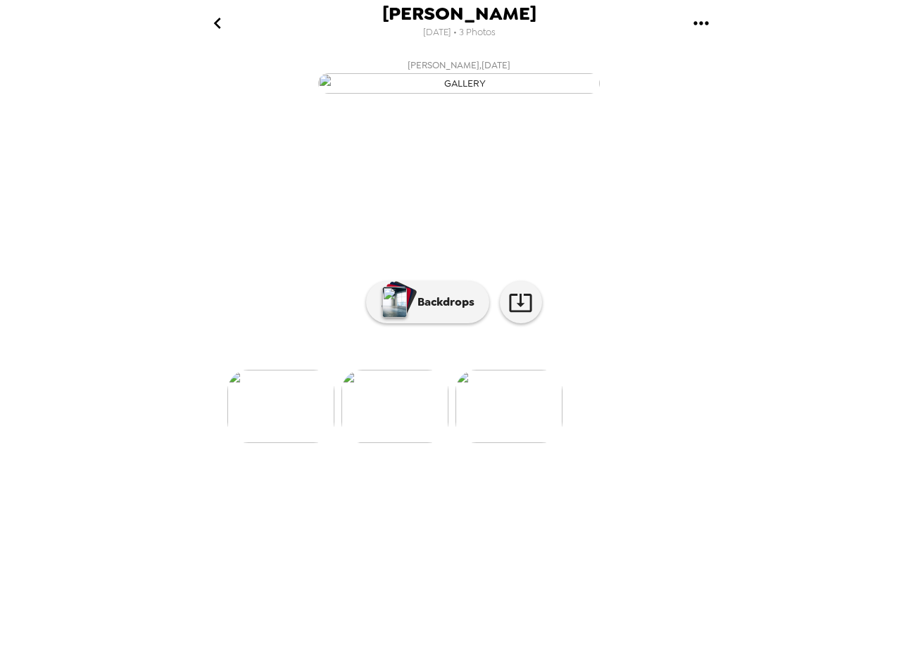
scroll to position [0, 179]
click at [516, 323] on link at bounding box center [521, 302] width 42 height 42
click at [422, 311] on p "Backdrops" at bounding box center [443, 302] width 64 height 17
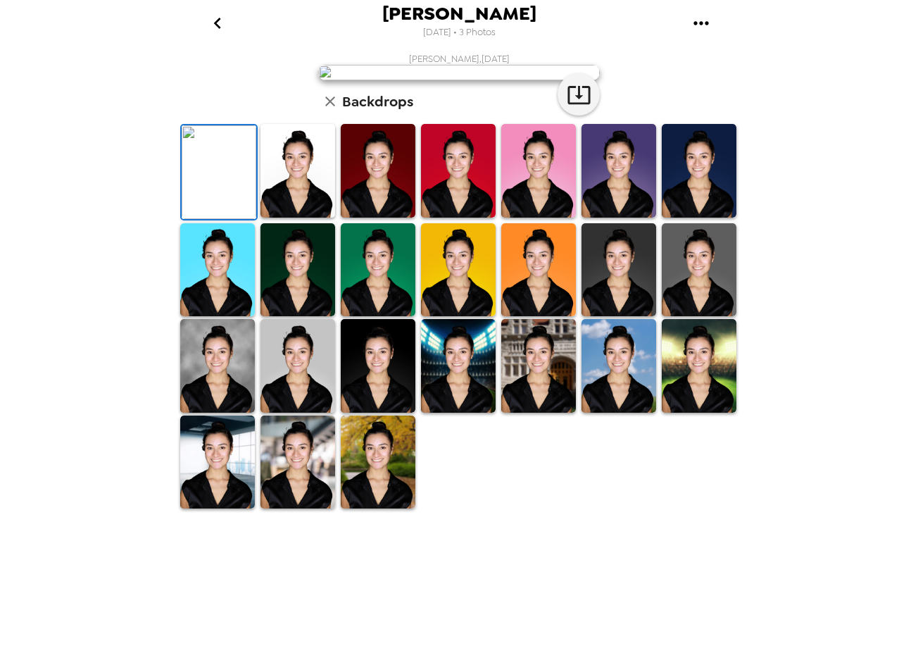
scroll to position [61, 0]
click at [608, 218] on img at bounding box center [619, 171] width 75 height 94
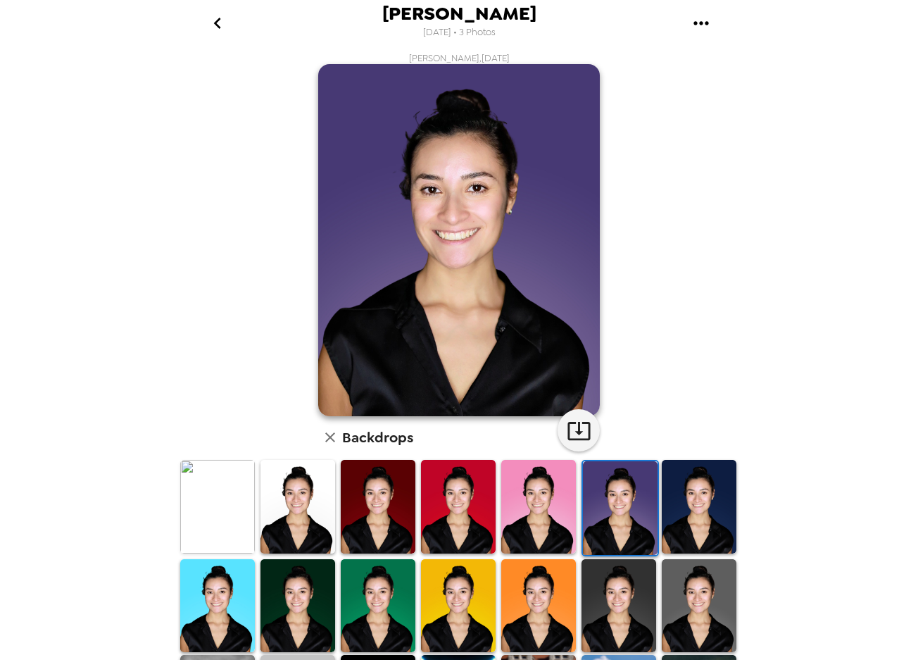
scroll to position [0, 0]
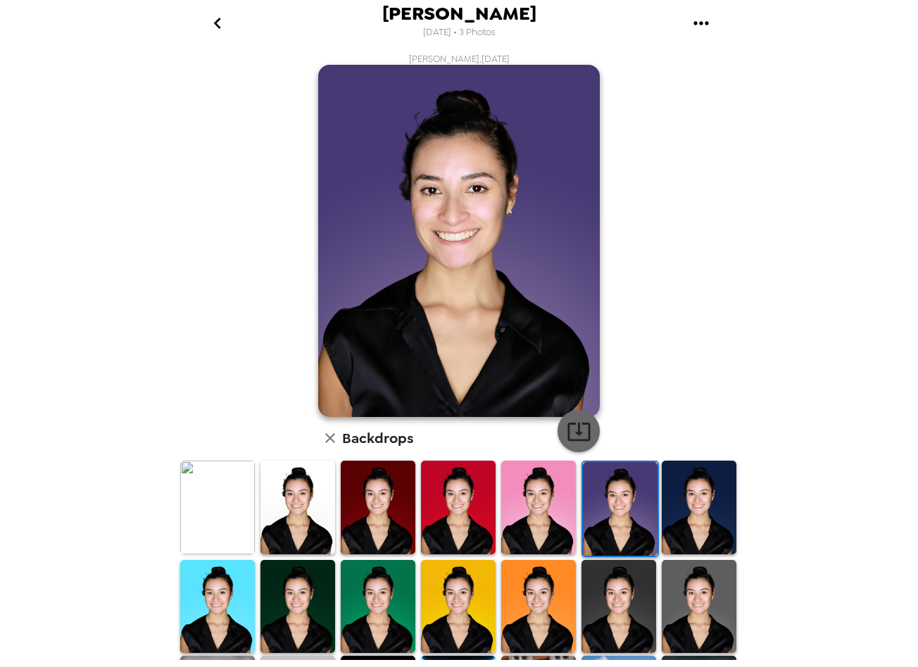
click at [568, 427] on icon "button" at bounding box center [579, 431] width 23 height 18
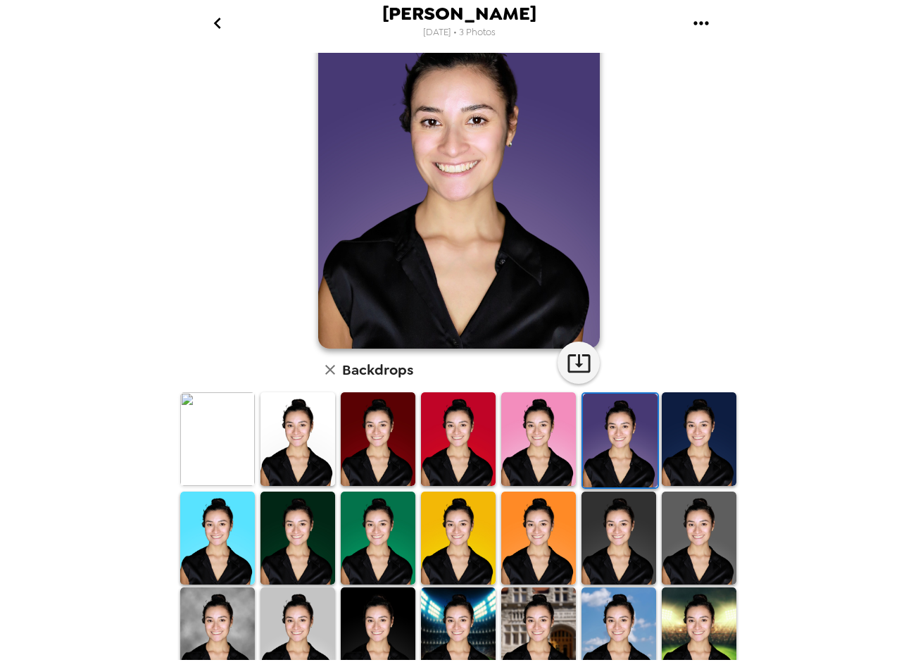
scroll to position [69, 0]
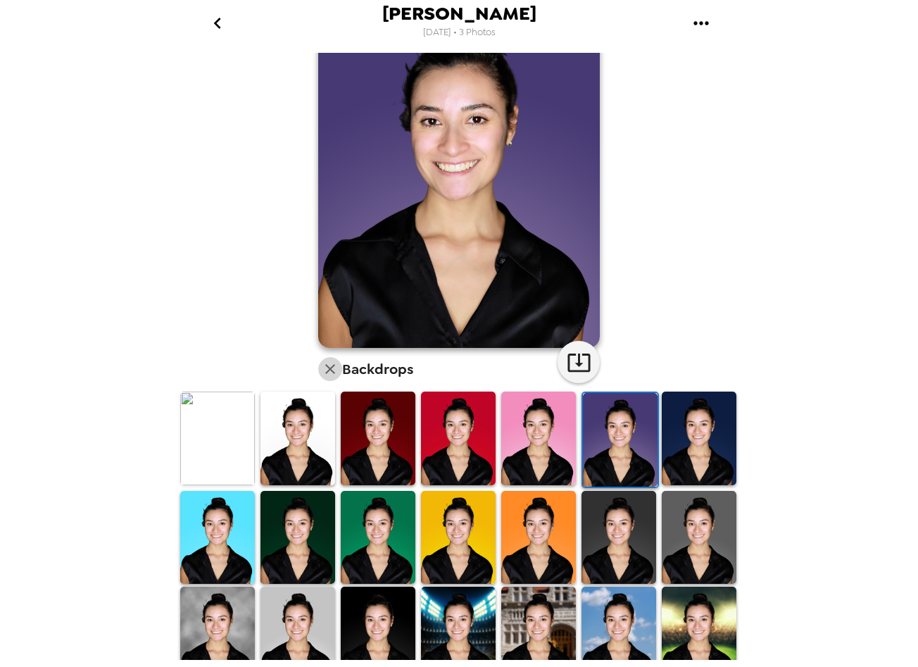
click at [324, 373] on icon "button" at bounding box center [330, 369] width 17 height 17
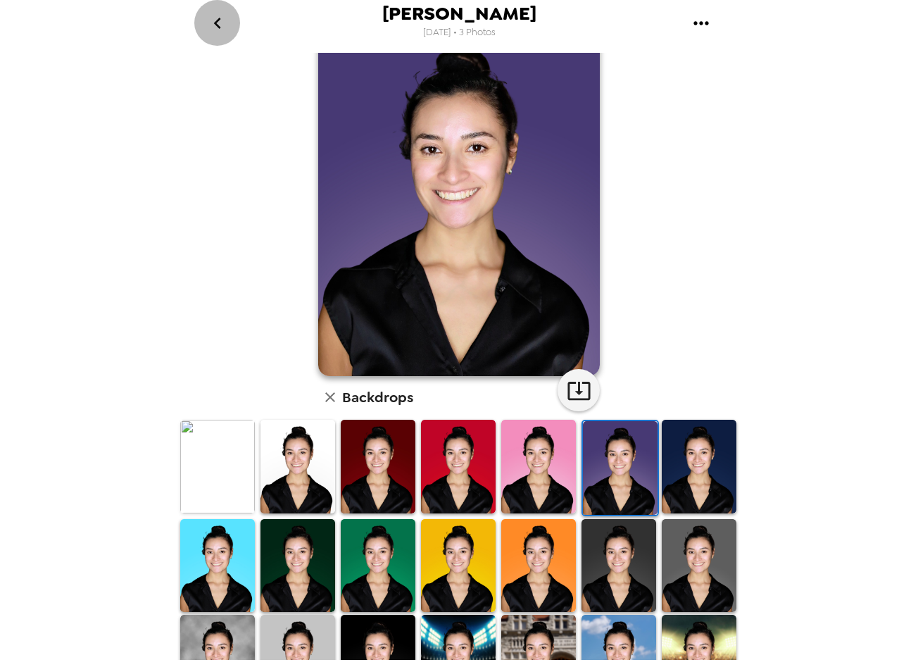
click at [215, 15] on icon "go back" at bounding box center [217, 23] width 23 height 23
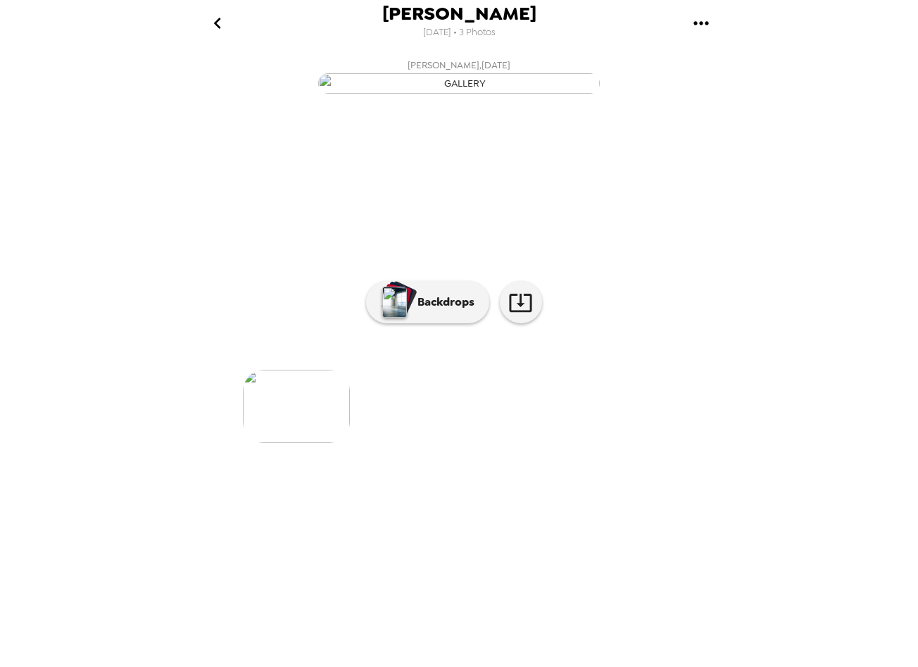
scroll to position [0, 156]
click at [212, 30] on icon "go back" at bounding box center [217, 23] width 23 height 23
